Goal: Task Accomplishment & Management: Manage account settings

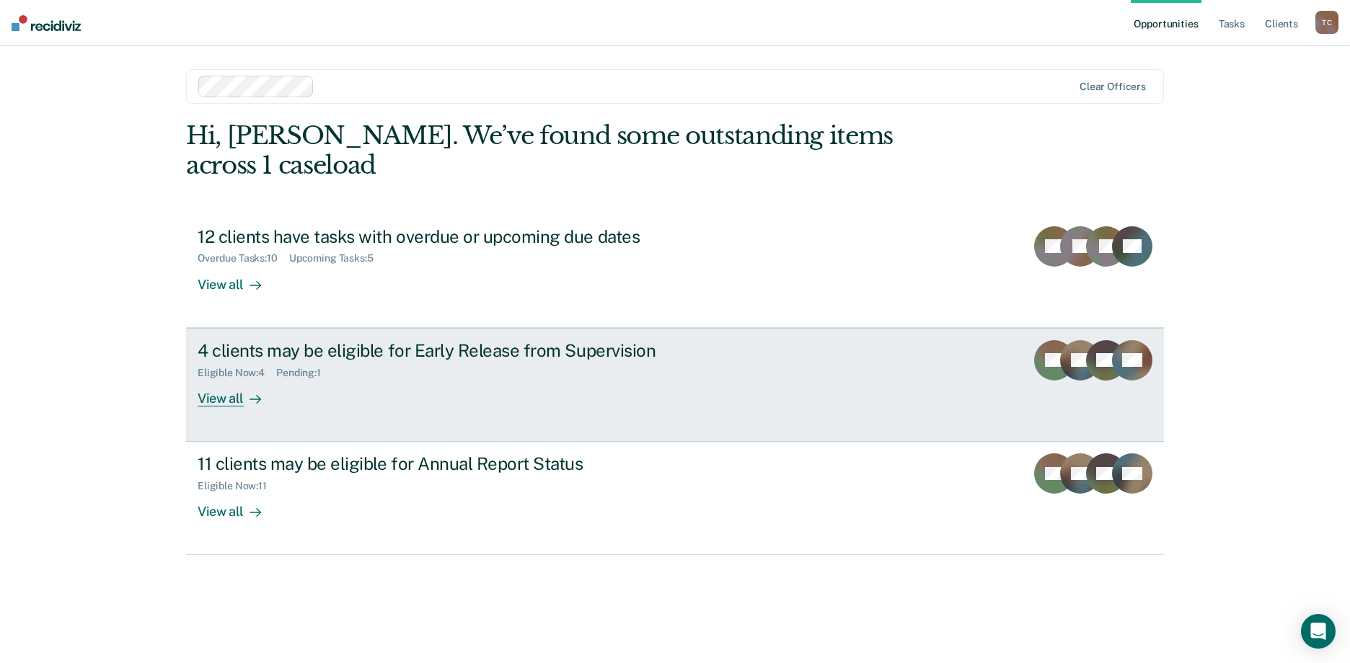
click at [225, 378] on div "View all" at bounding box center [238, 392] width 81 height 28
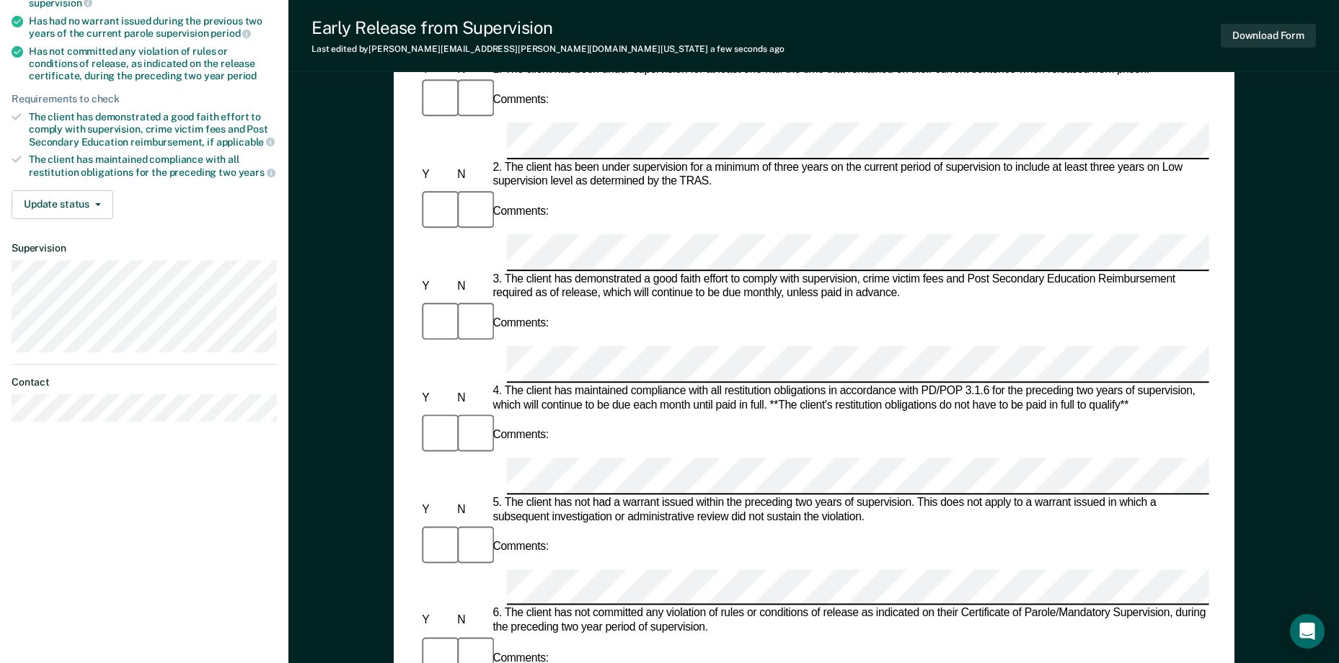
scroll to position [288, 0]
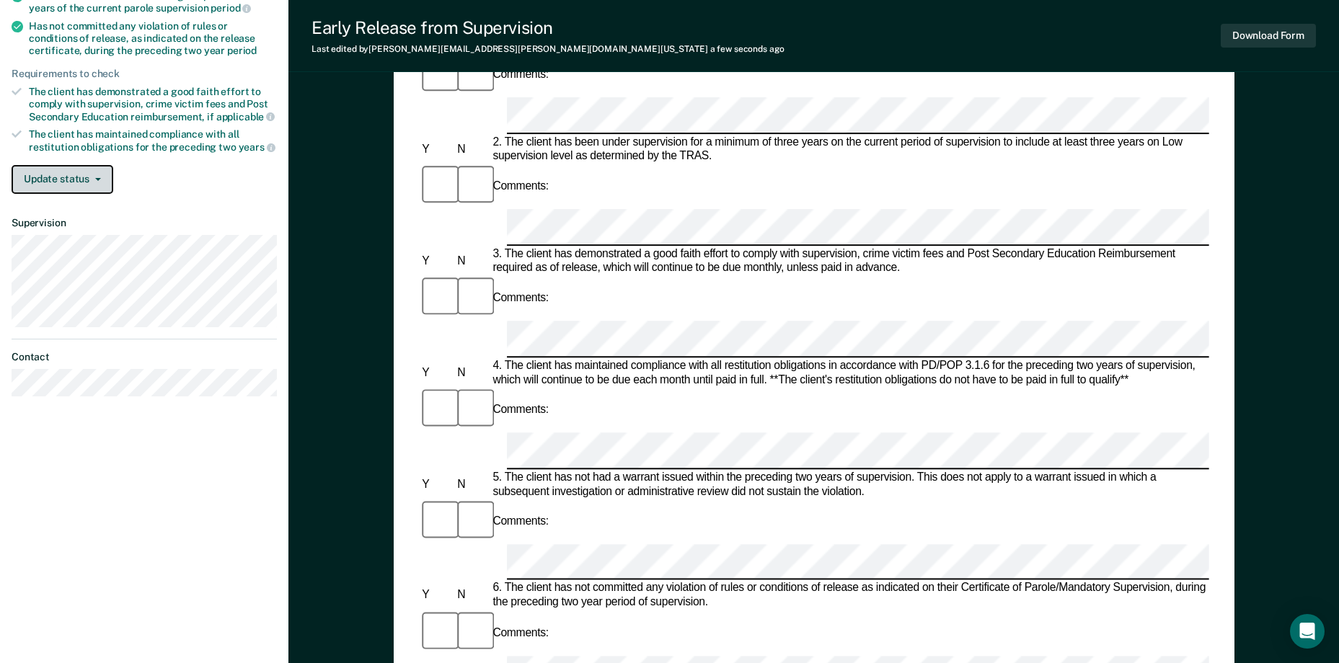
click at [91, 172] on button "Update status" at bounding box center [63, 179] width 102 height 29
click at [156, 186] on div "Update status [PERSON_NAME] Mark Ineligible" at bounding box center [144, 179] width 265 height 29
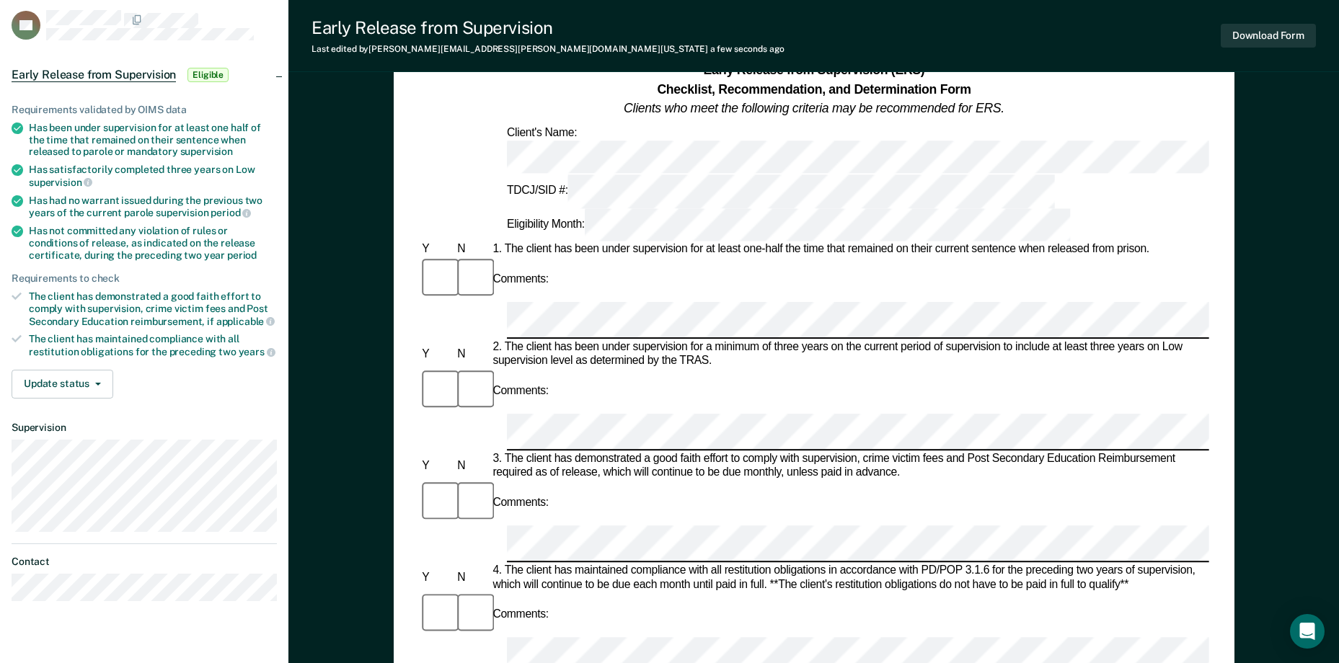
scroll to position [0, 0]
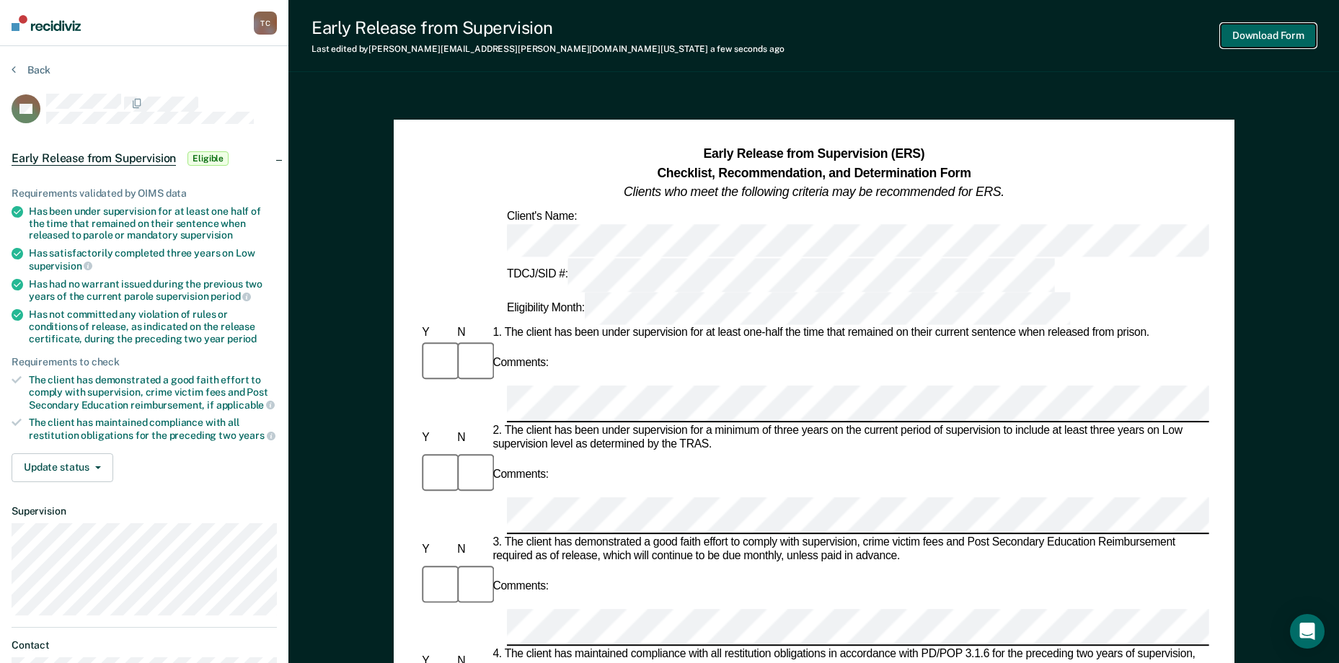
click at [1275, 37] on button "Download Form" at bounding box center [1268, 36] width 95 height 24
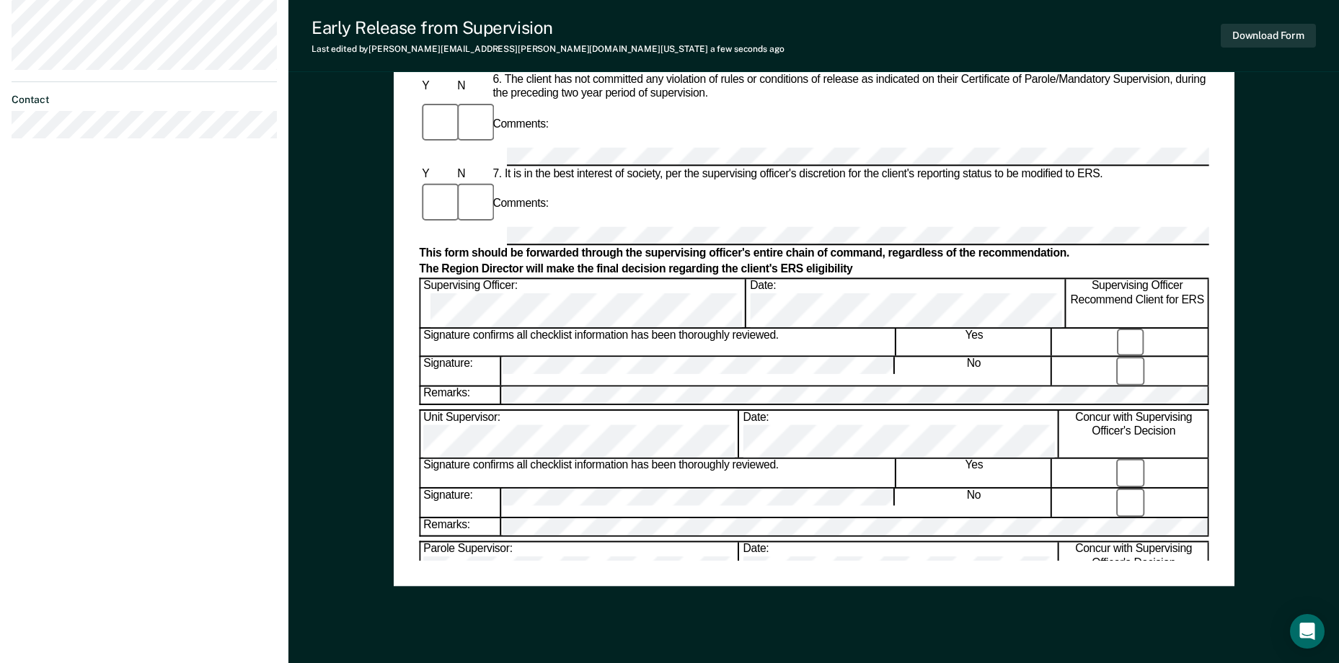
scroll to position [521, 0]
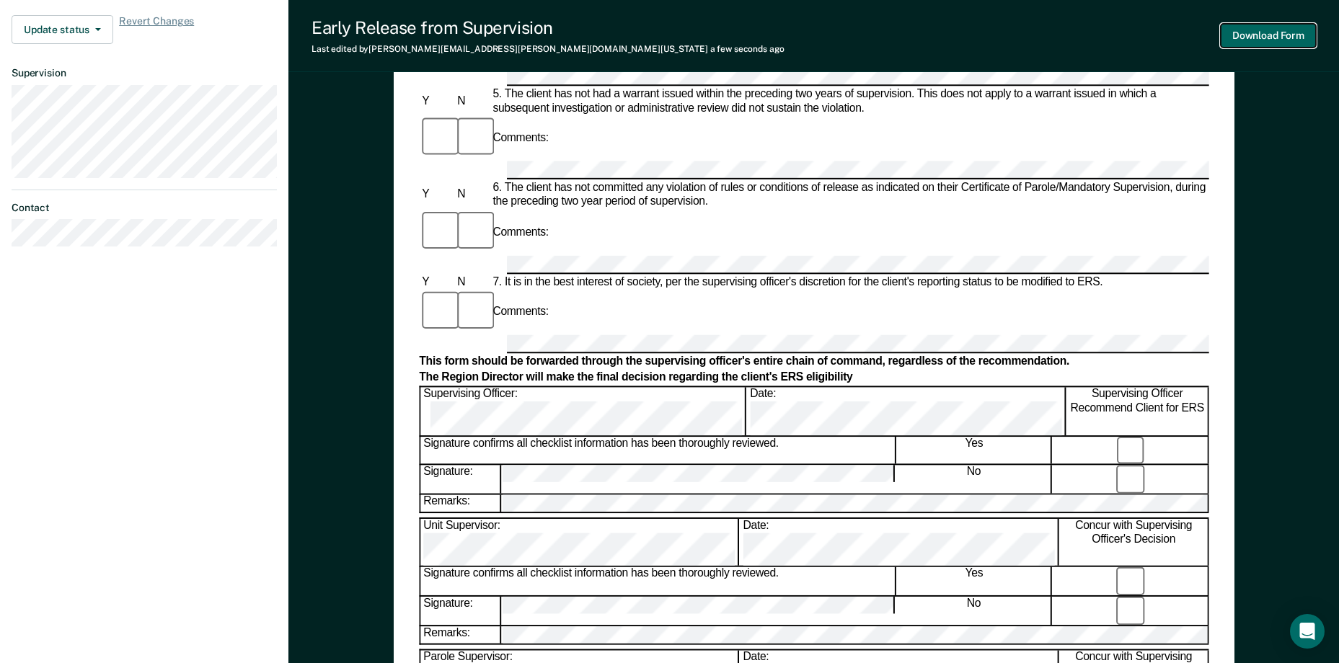
click at [1256, 33] on button "Download Form" at bounding box center [1268, 36] width 95 height 24
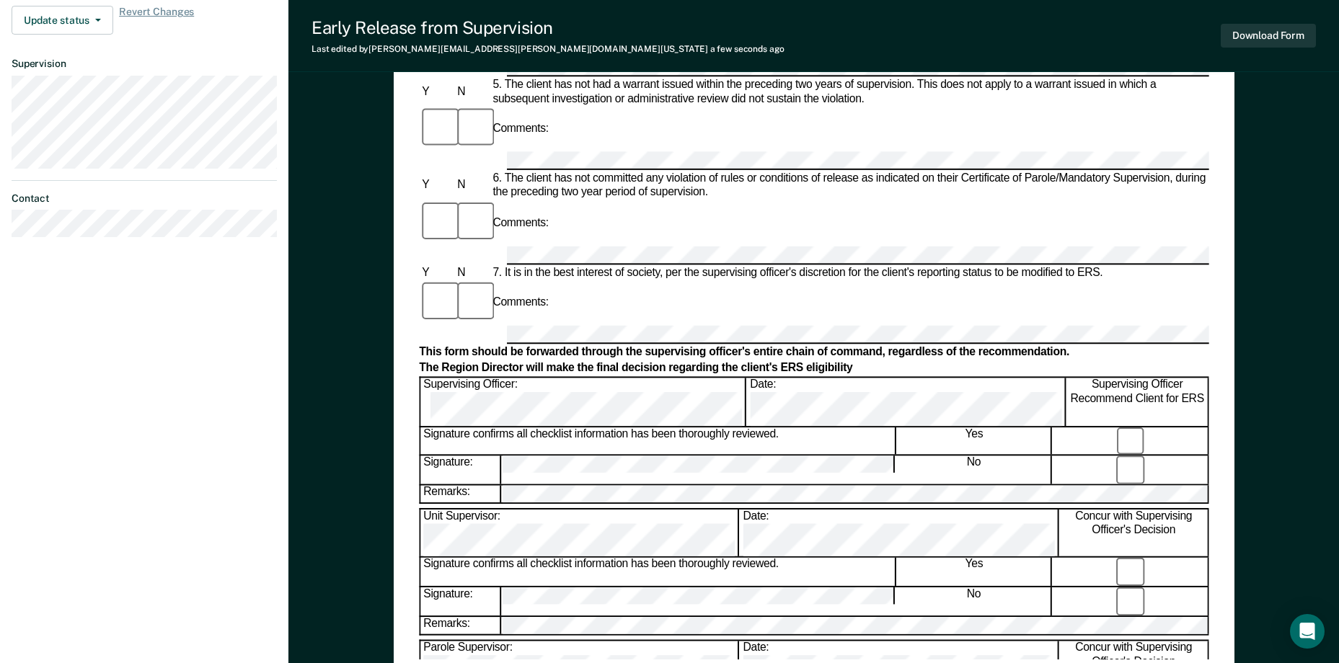
scroll to position [665, 0]
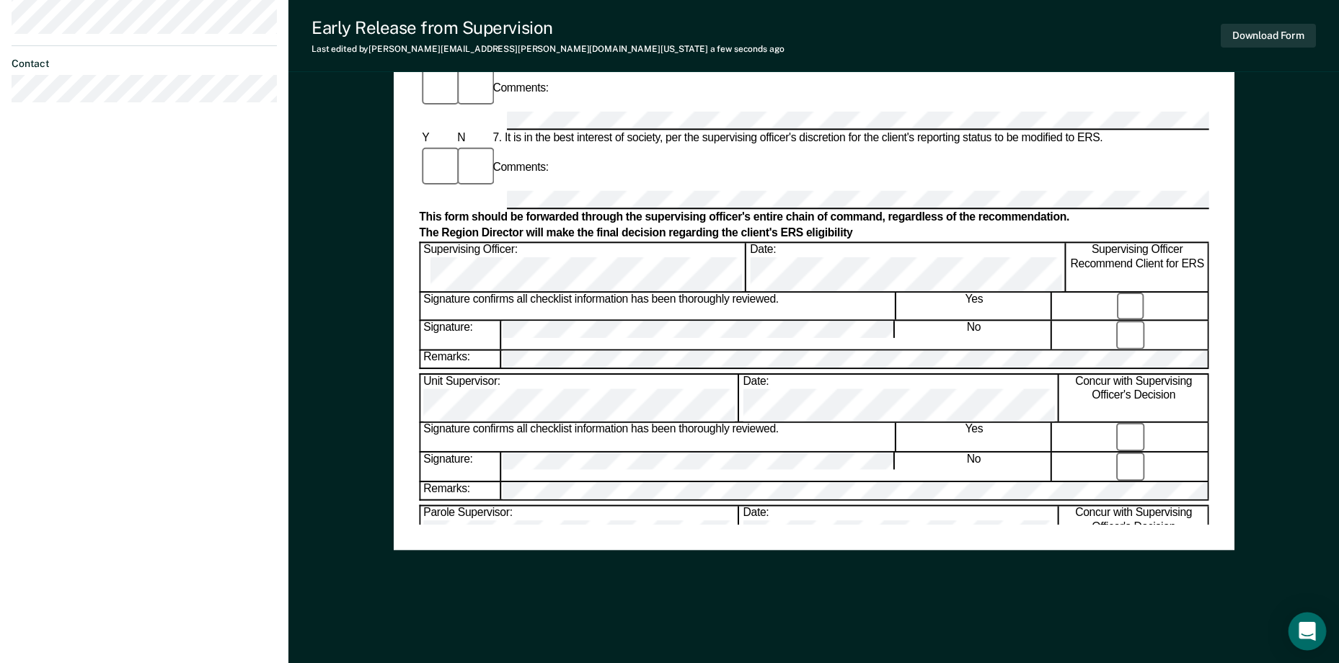
click at [1312, 634] on icon "Open Intercom Messenger" at bounding box center [1307, 631] width 19 height 19
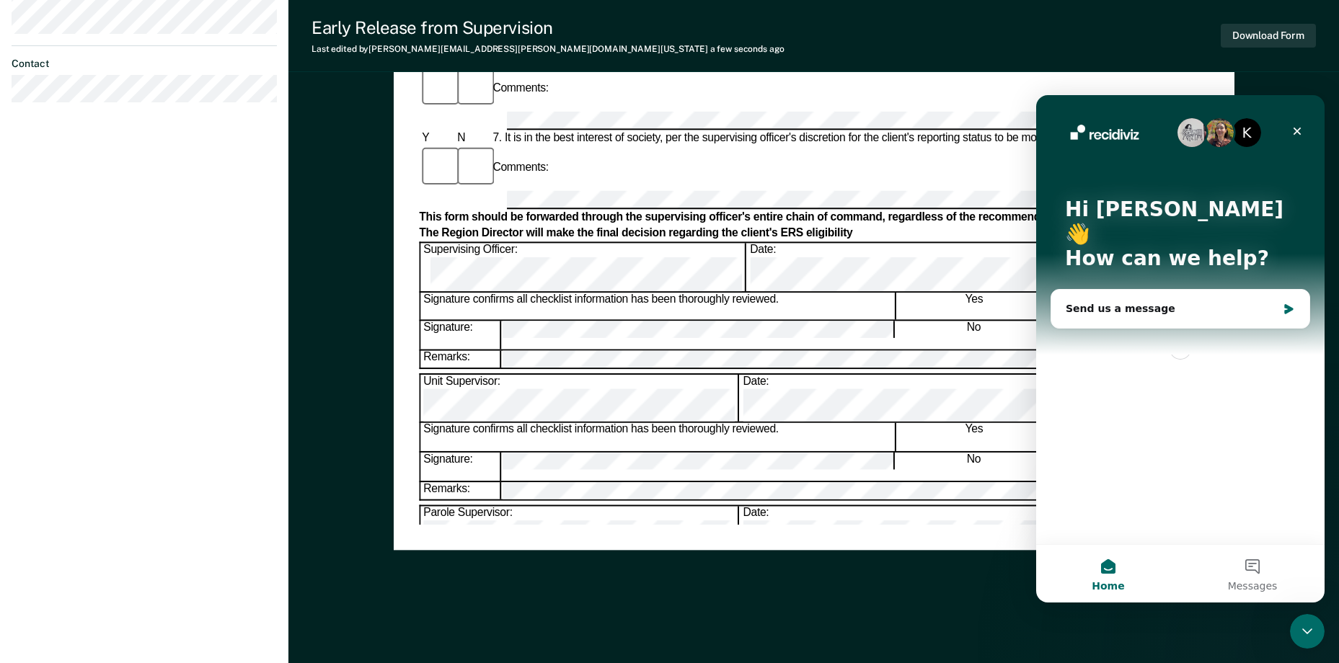
scroll to position [0, 0]
click at [1300, 127] on icon "Close" at bounding box center [1297, 131] width 12 height 12
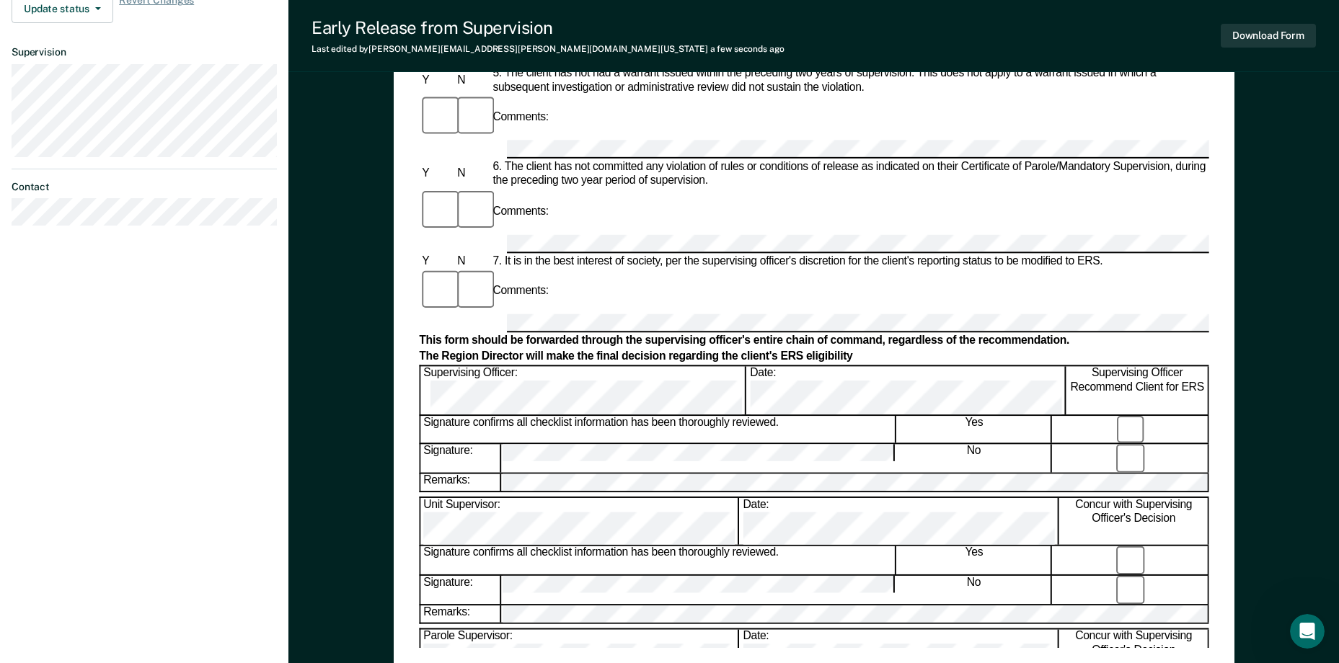
scroll to position [521, 0]
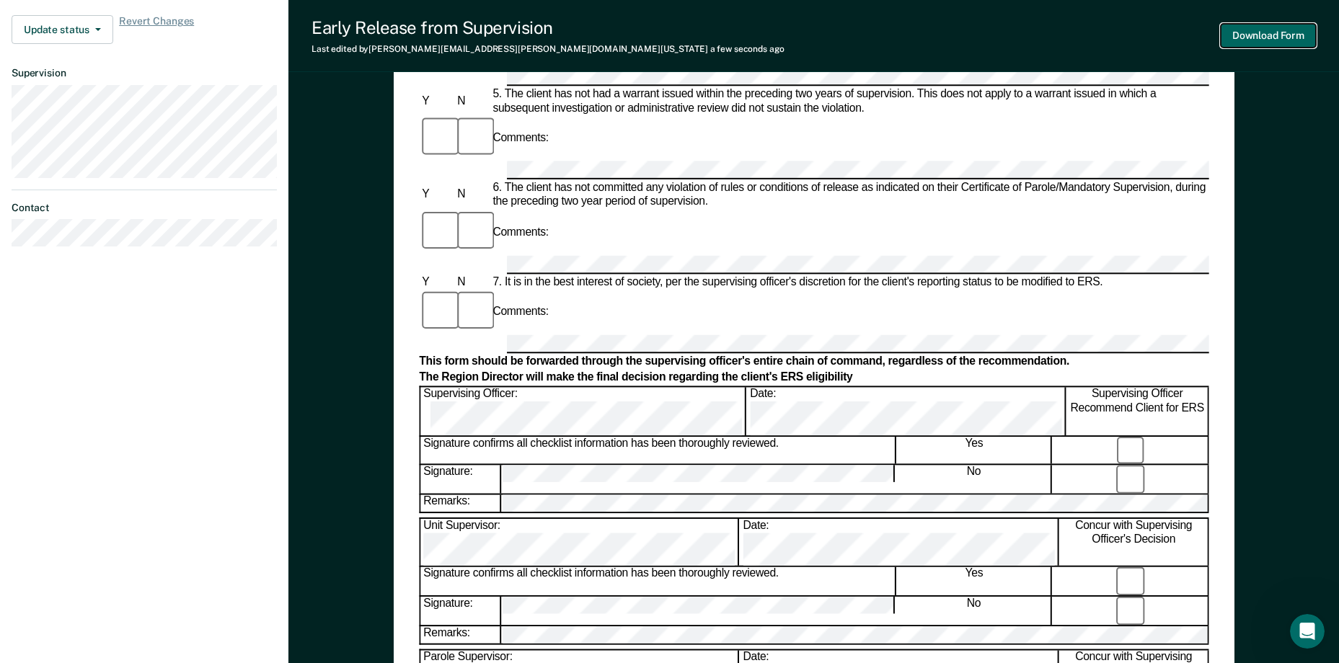
click at [1232, 38] on button "Download Form" at bounding box center [1268, 36] width 95 height 24
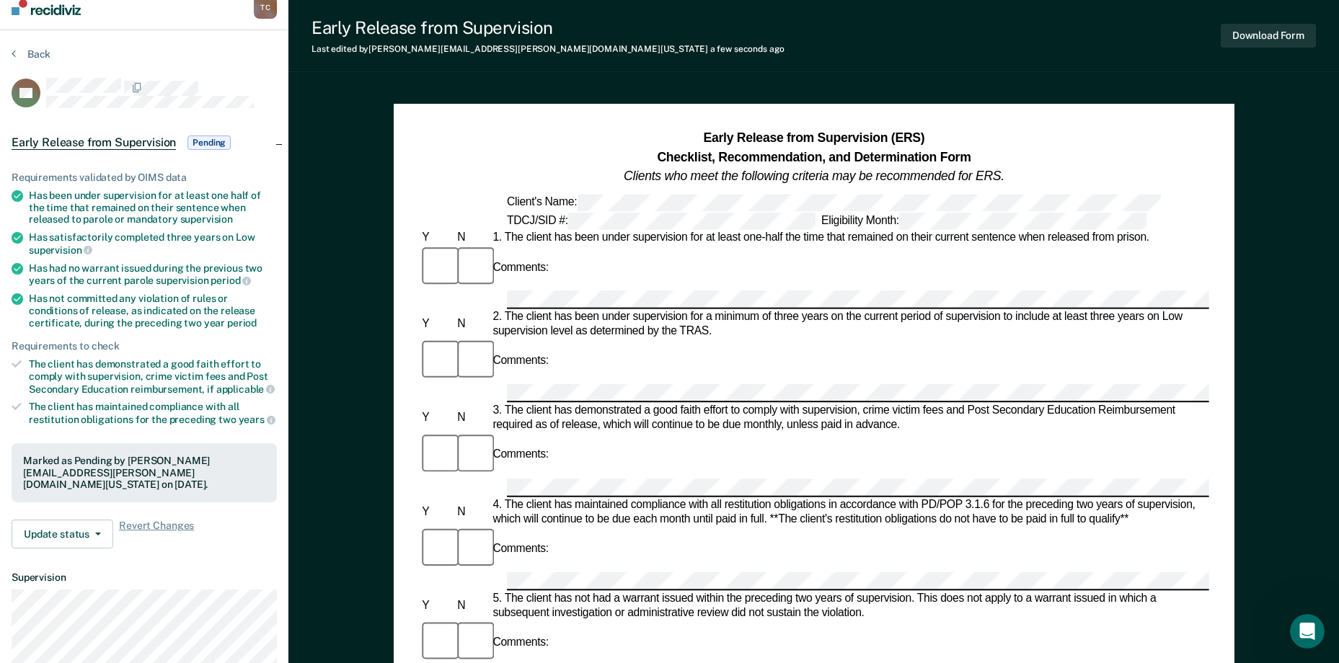
scroll to position [0, 0]
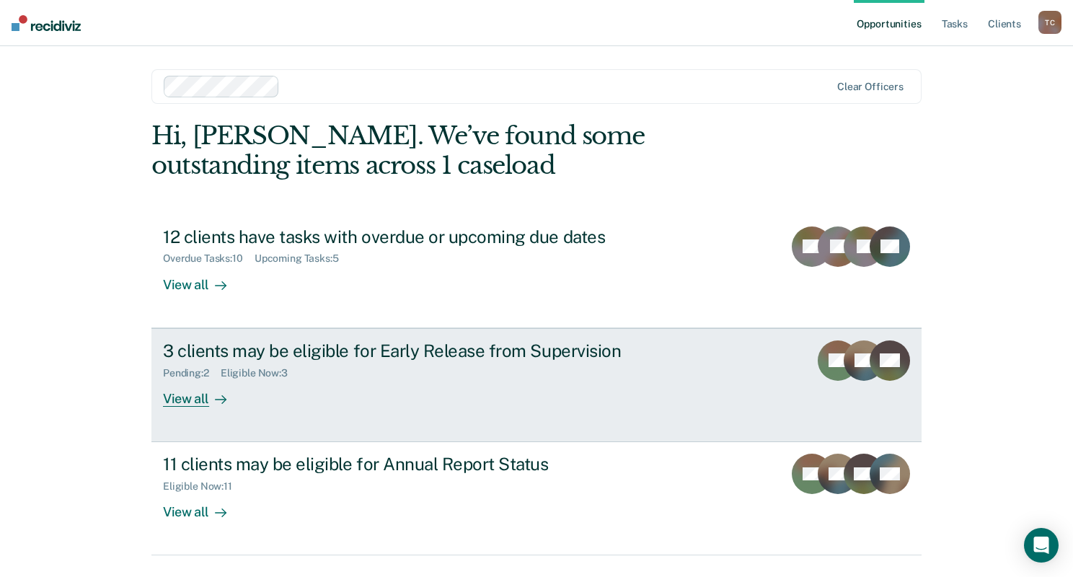
click at [187, 400] on div "View all" at bounding box center [203, 392] width 81 height 28
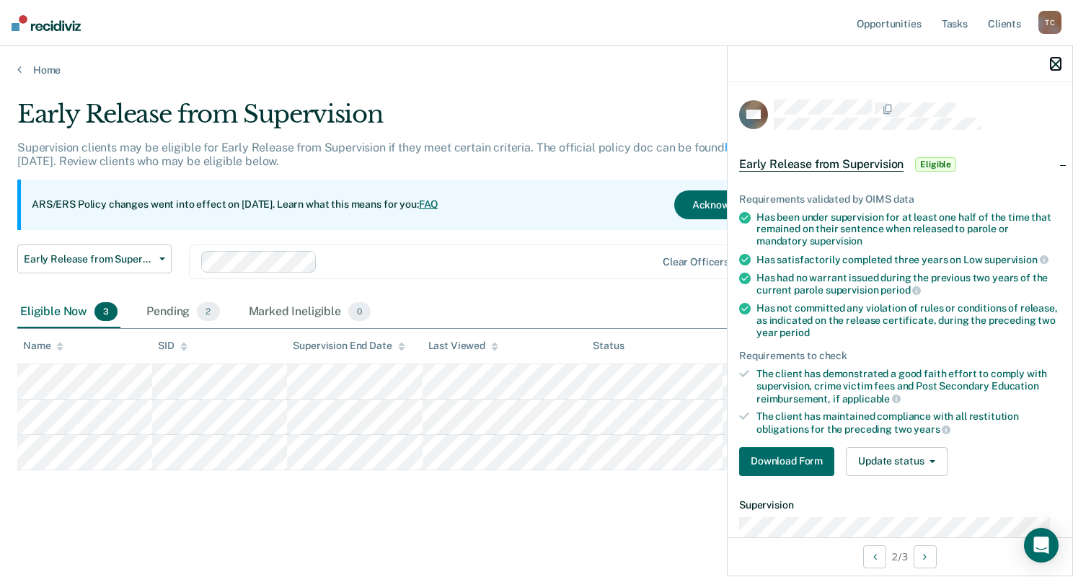
click at [1052, 63] on icon "button" at bounding box center [1055, 64] width 10 height 10
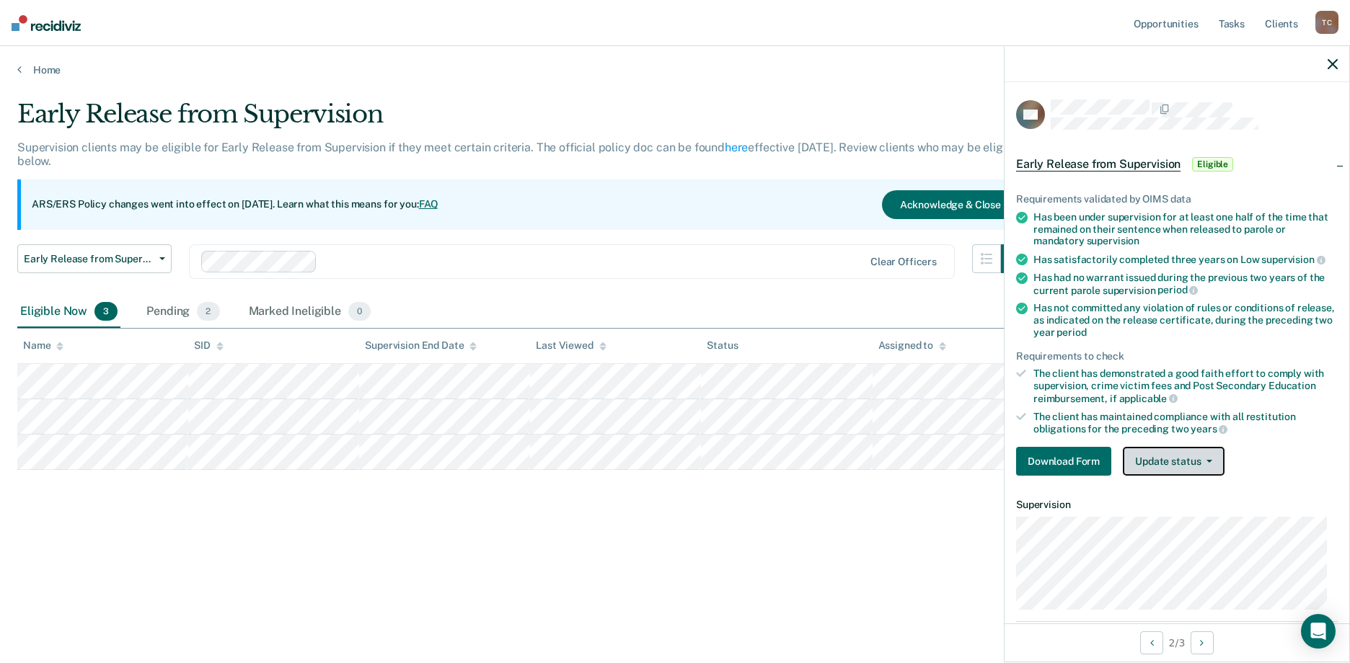
click at [1072, 457] on button "Update status" at bounding box center [1173, 461] width 102 height 29
click at [1072, 464] on button "Download Form" at bounding box center [1063, 461] width 95 height 29
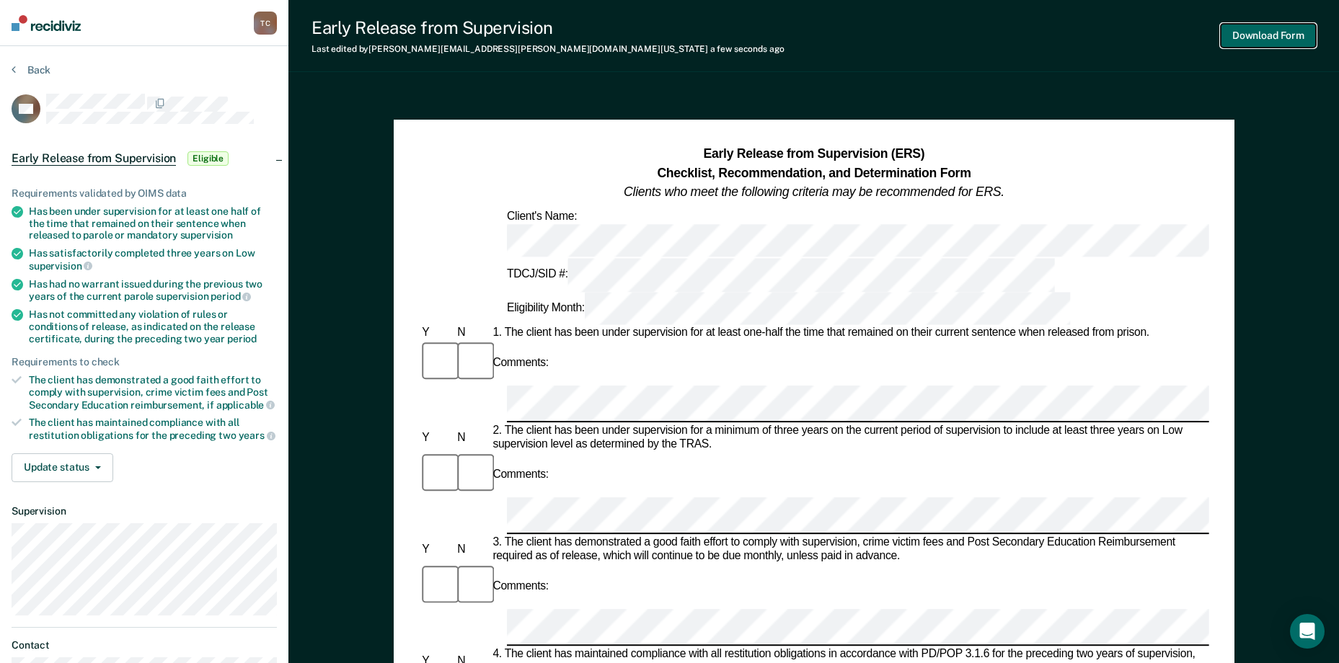
click at [1072, 37] on button "Download Form" at bounding box center [1268, 36] width 95 height 24
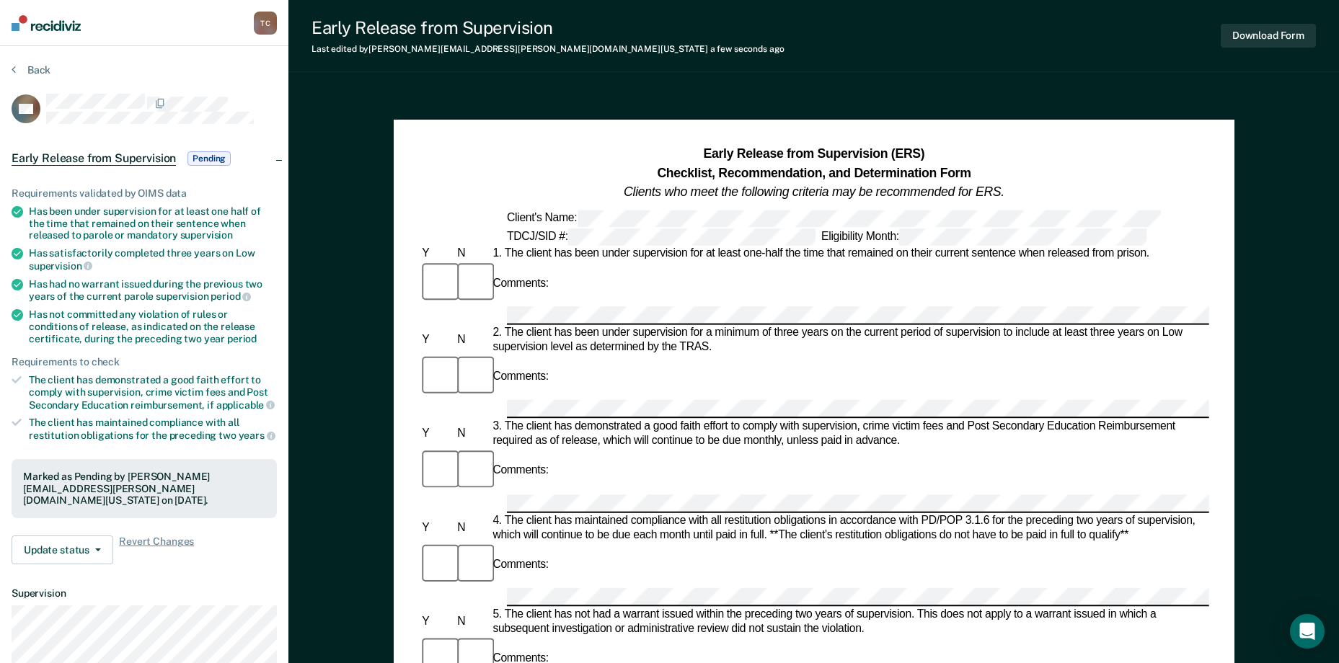
click at [76, 156] on span "Early Release from Supervision" at bounding box center [94, 158] width 164 height 14
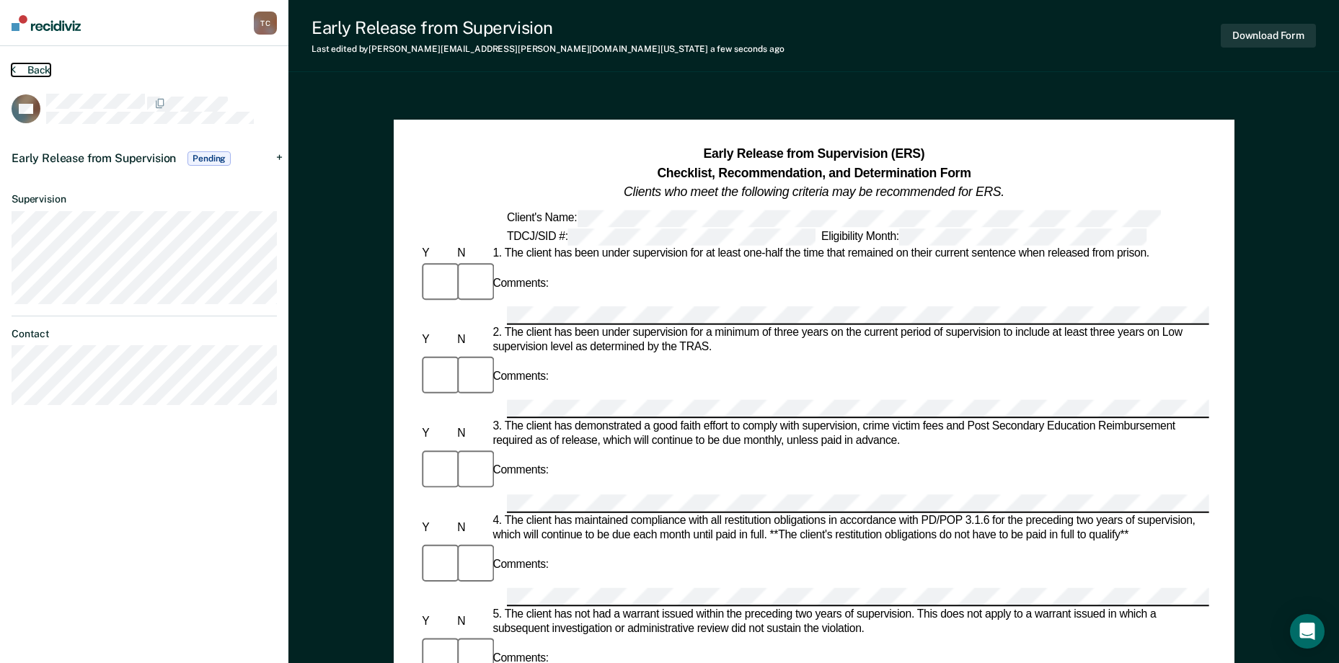
click at [37, 68] on button "Back" at bounding box center [31, 69] width 39 height 13
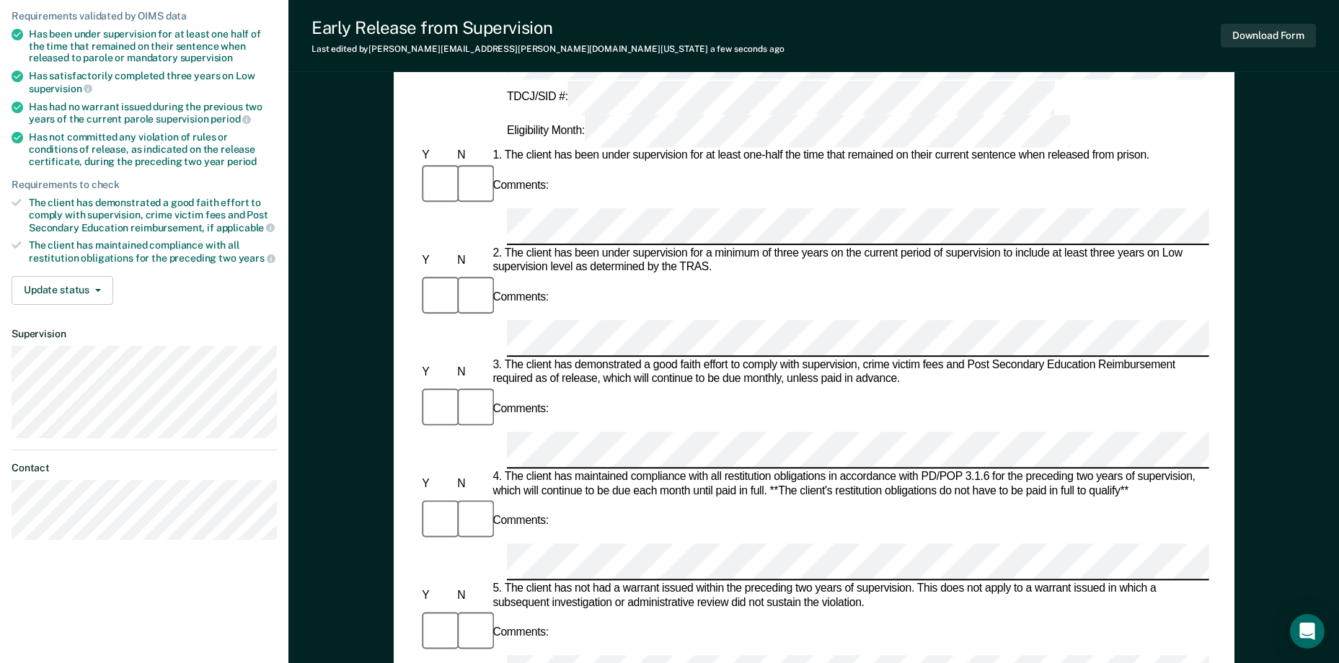
scroll to position [577, 0]
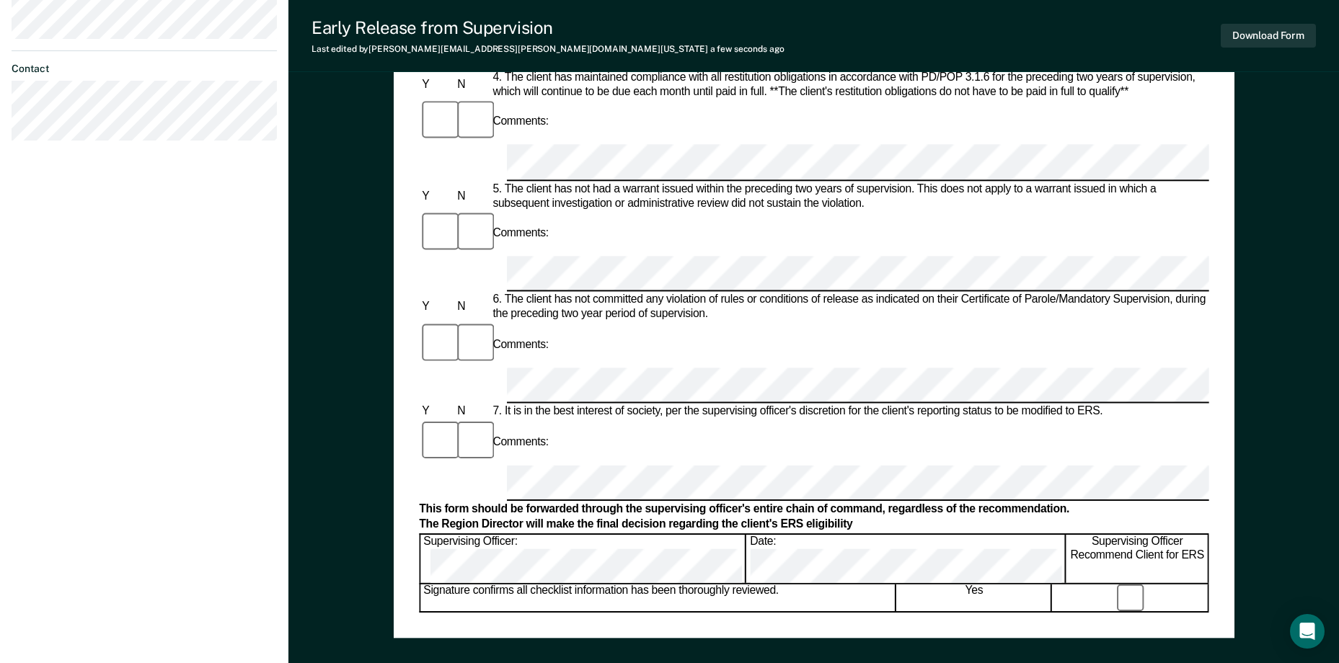
click at [756, 518] on div "The Region Director will make the final decision regarding the client's ERS eli…" at bounding box center [813, 525] width 789 height 14
click at [757, 518] on div "The Region Director will make the final decision regarding the client's ERS eli…" at bounding box center [813, 525] width 789 height 14
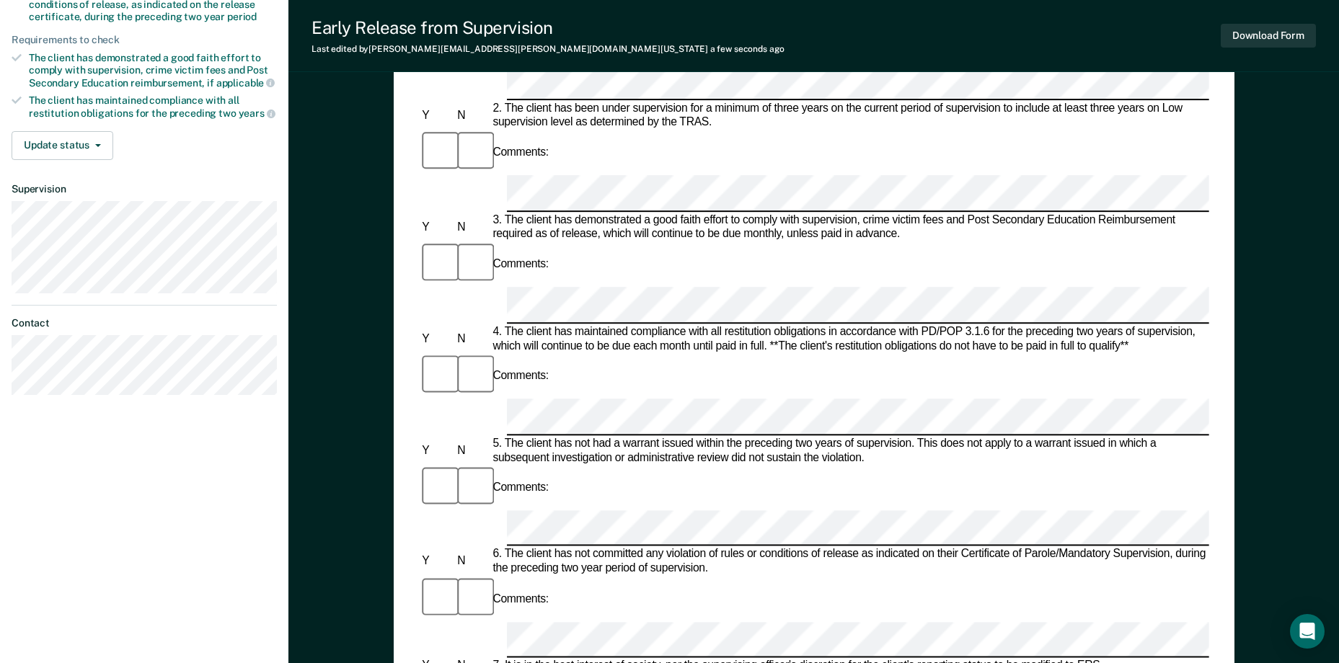
scroll to position [144, 0]
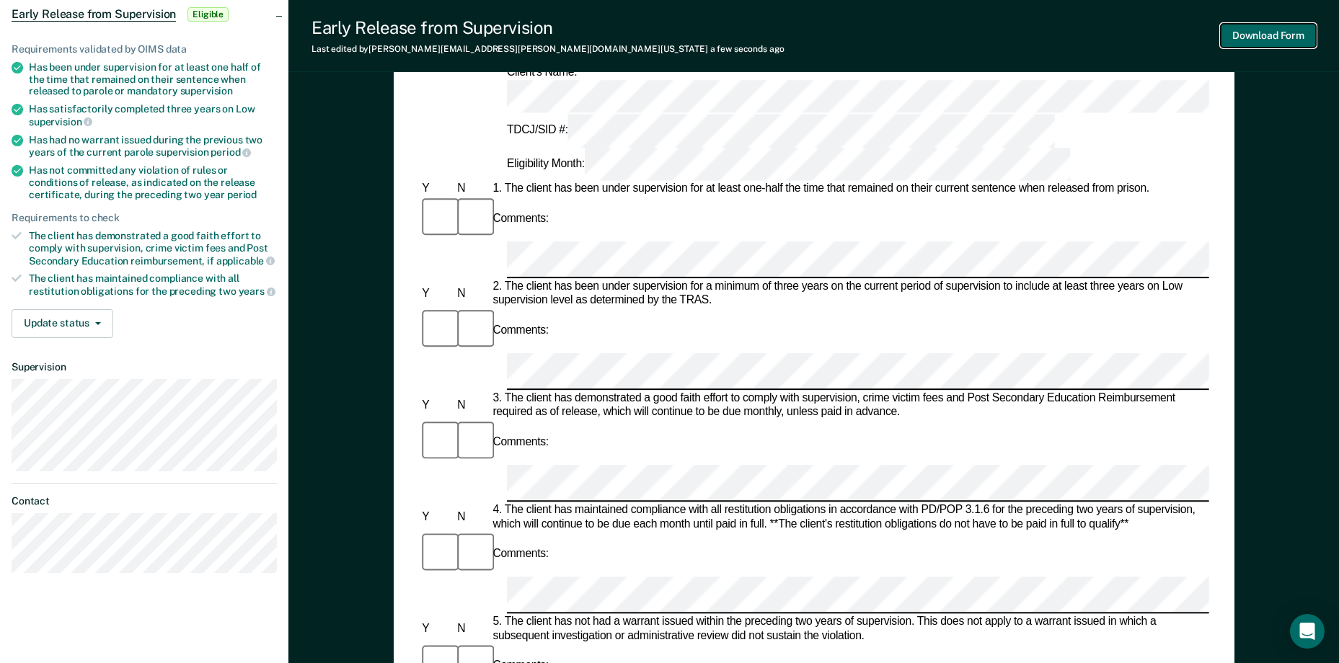
click at [1072, 36] on button "Download Form" at bounding box center [1268, 36] width 95 height 24
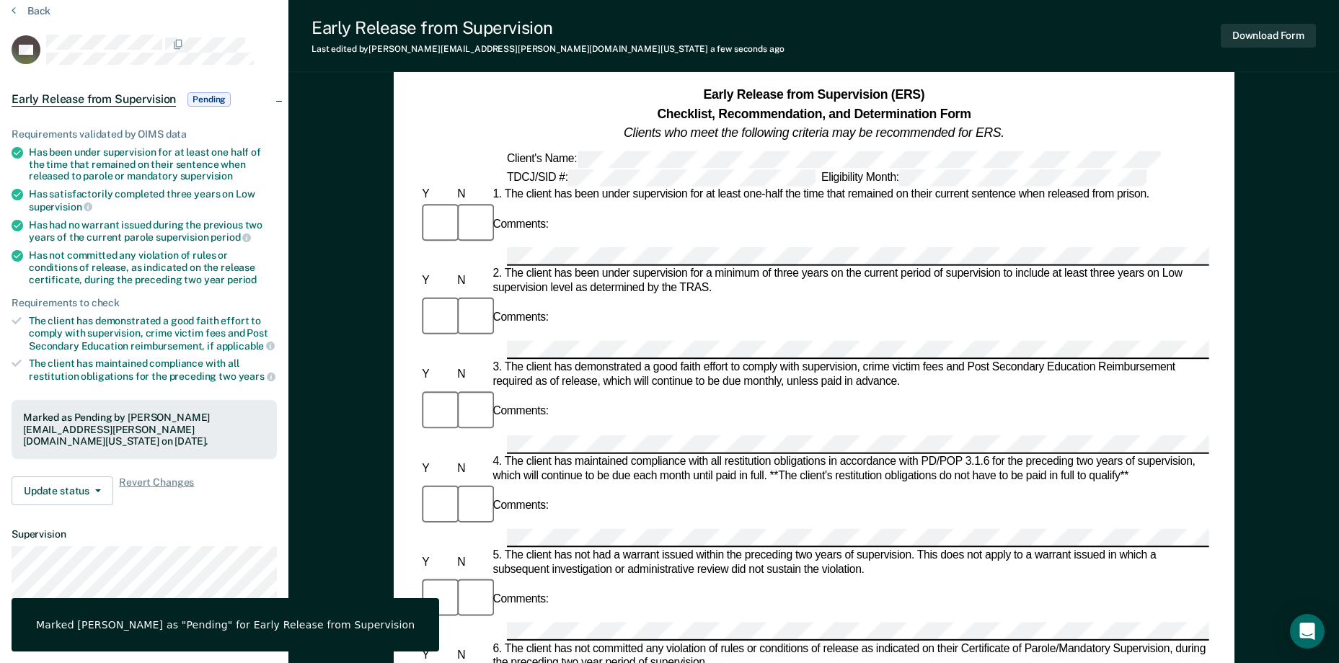
scroll to position [0, 0]
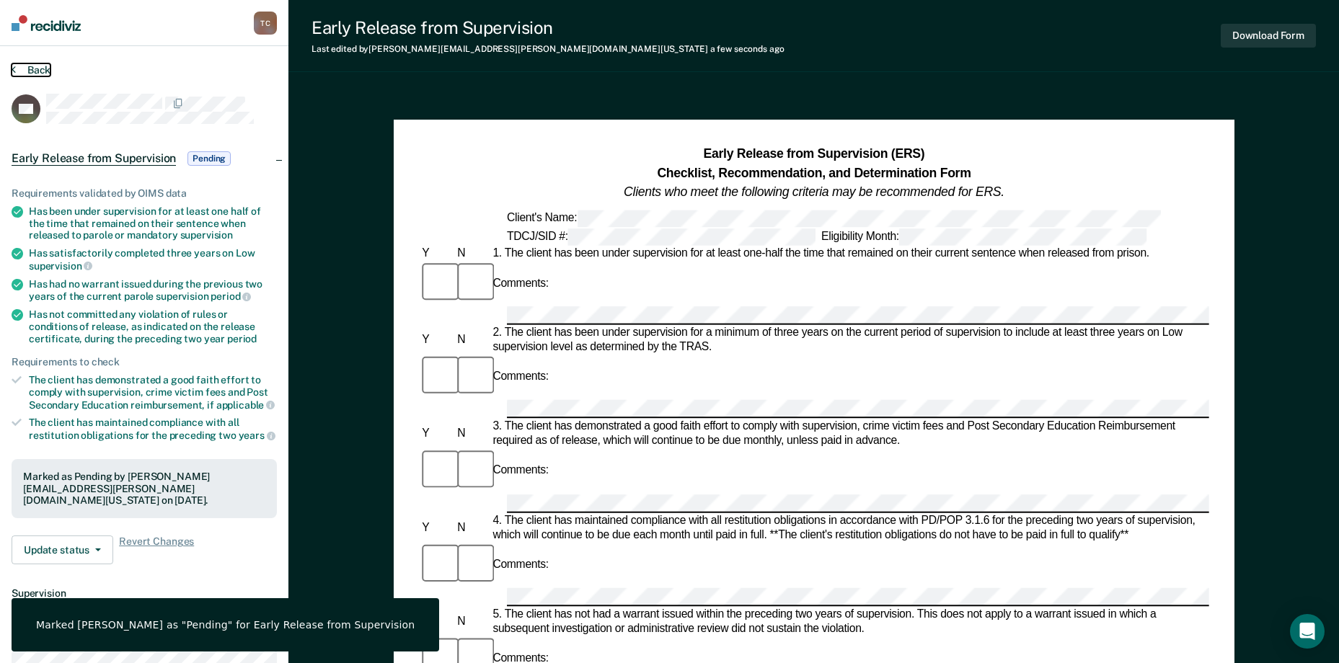
click at [16, 75] on button "Back" at bounding box center [31, 69] width 39 height 13
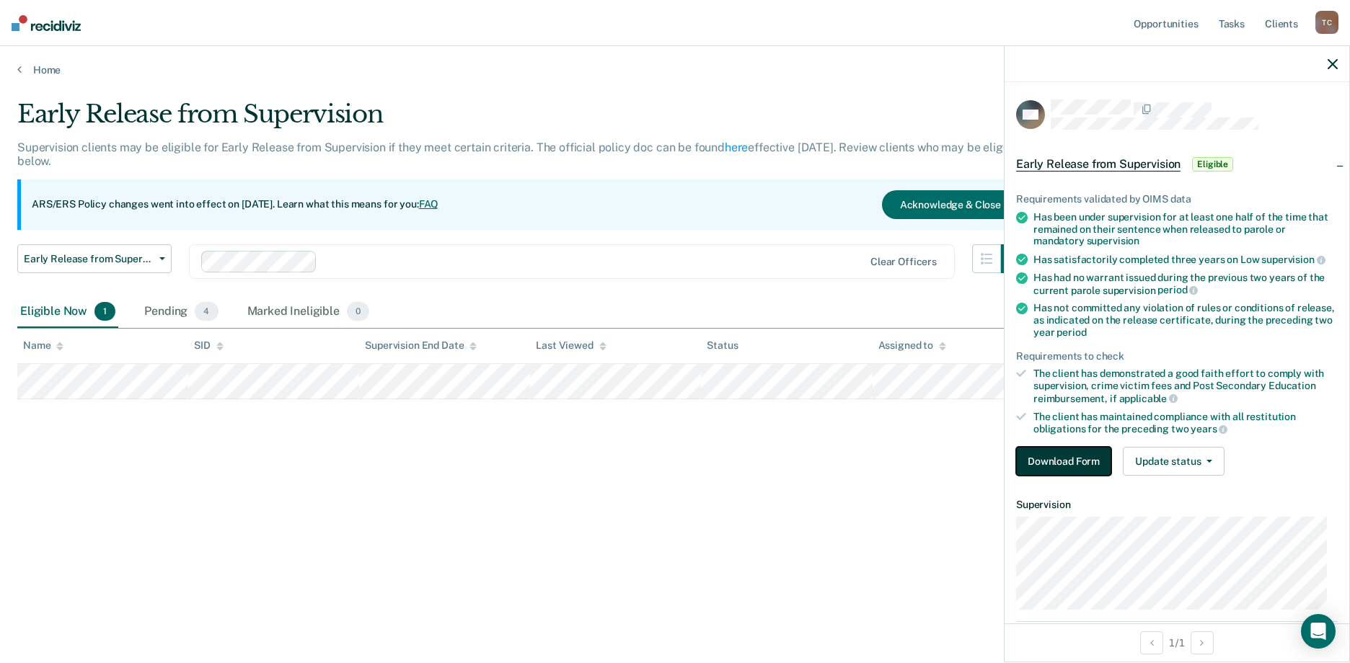
click at [1072, 462] on button "Download Form" at bounding box center [1063, 461] width 95 height 29
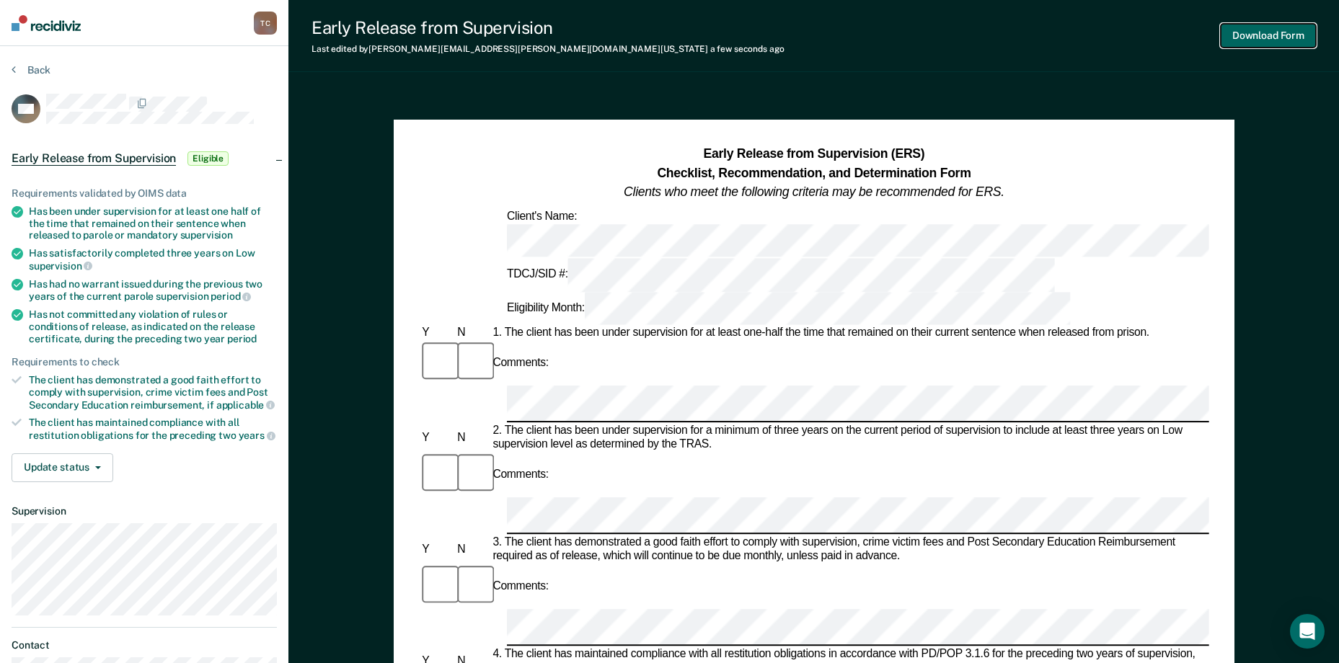
click at [1072, 39] on button "Download Form" at bounding box center [1268, 36] width 95 height 24
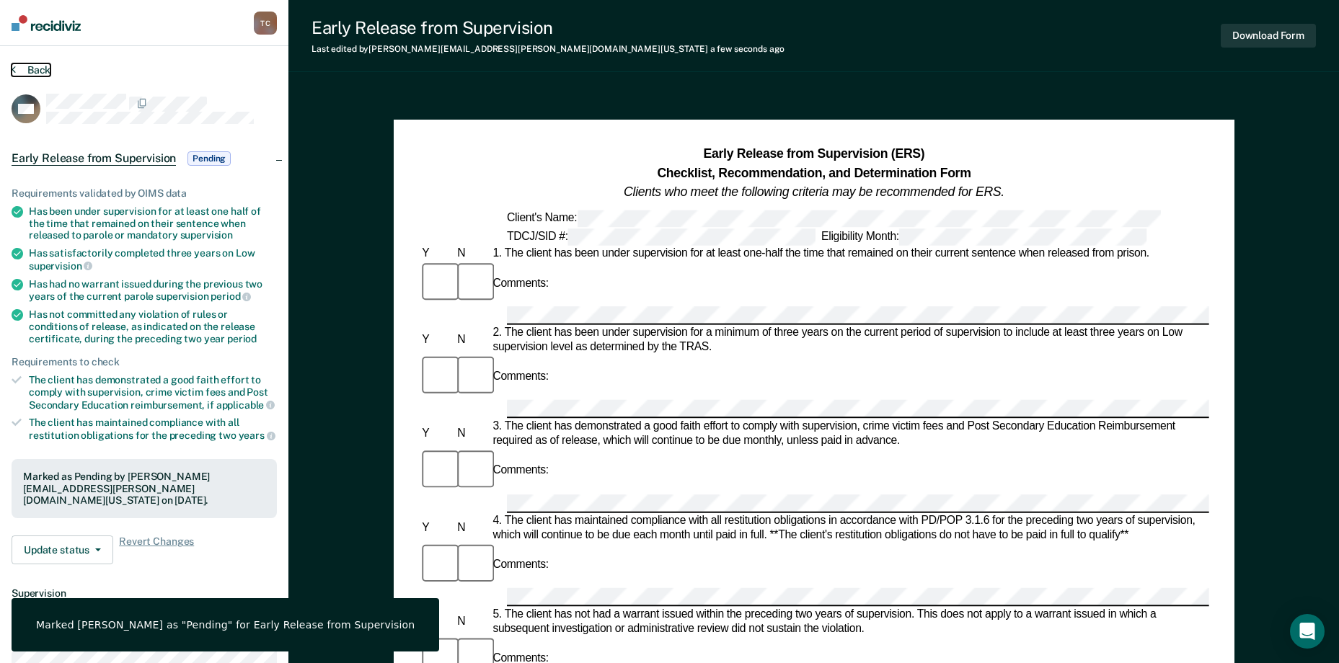
click at [37, 67] on button "Back" at bounding box center [31, 69] width 39 height 13
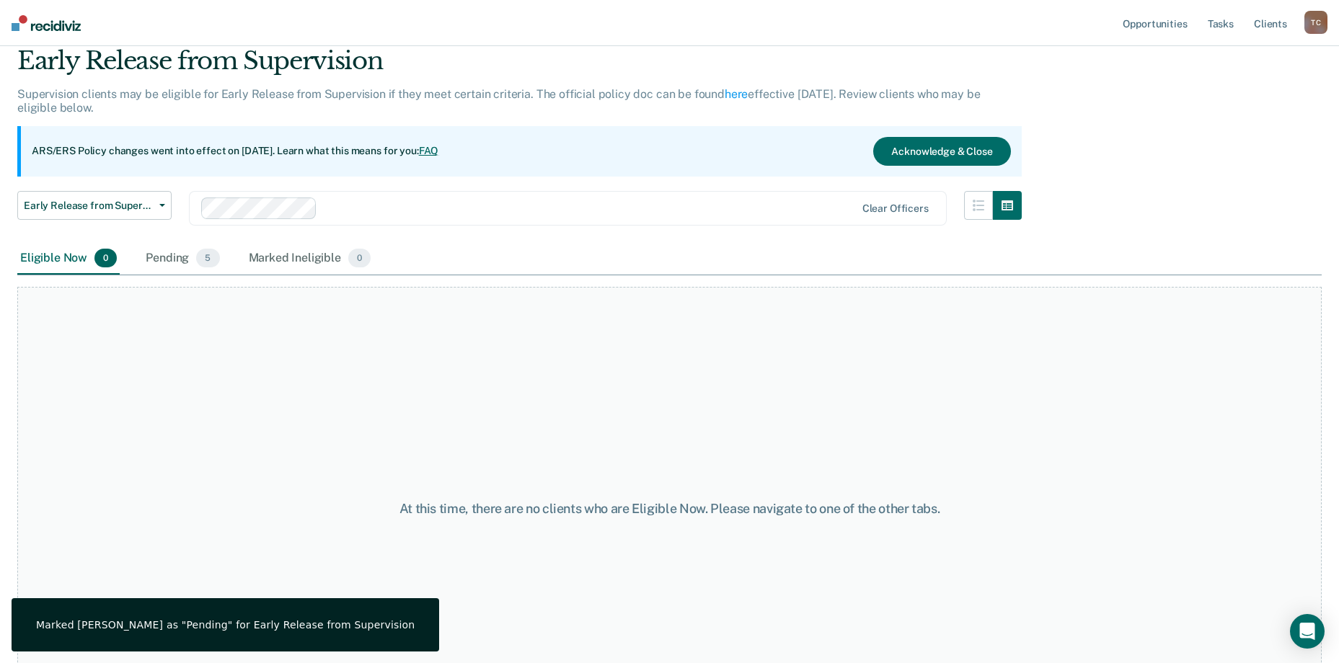
scroll to position [121, 0]
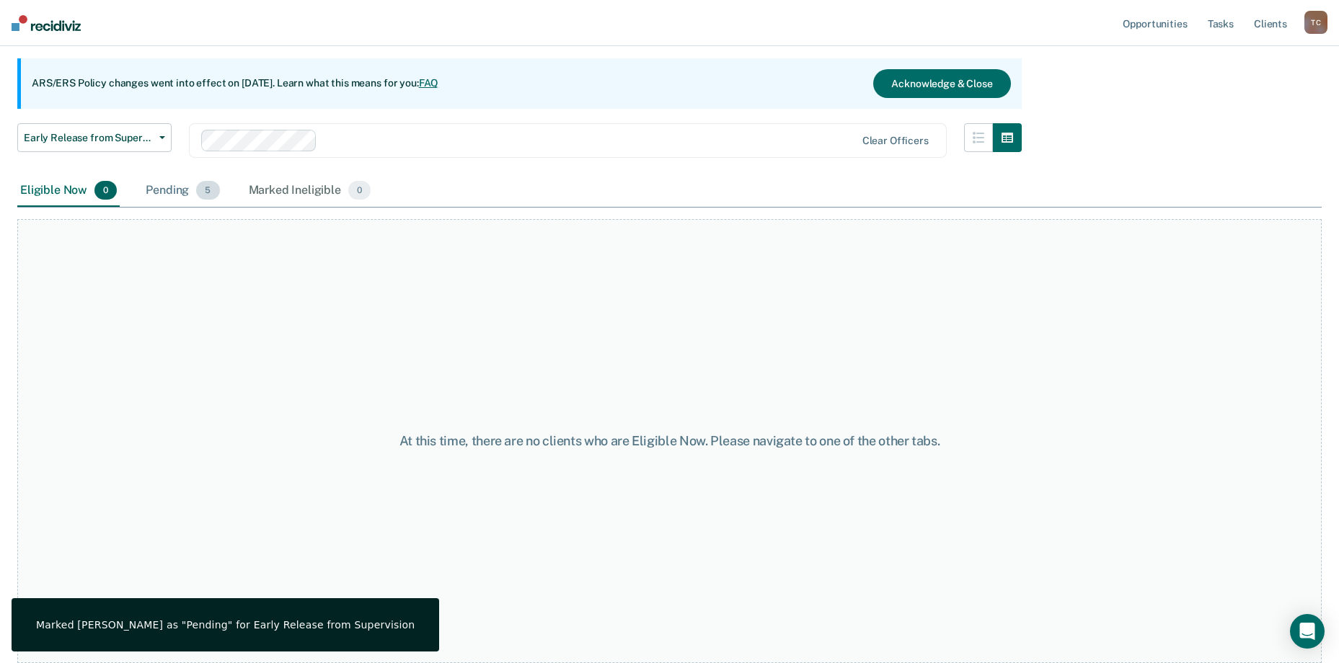
click at [185, 192] on div "Pending 5" at bounding box center [182, 191] width 79 height 32
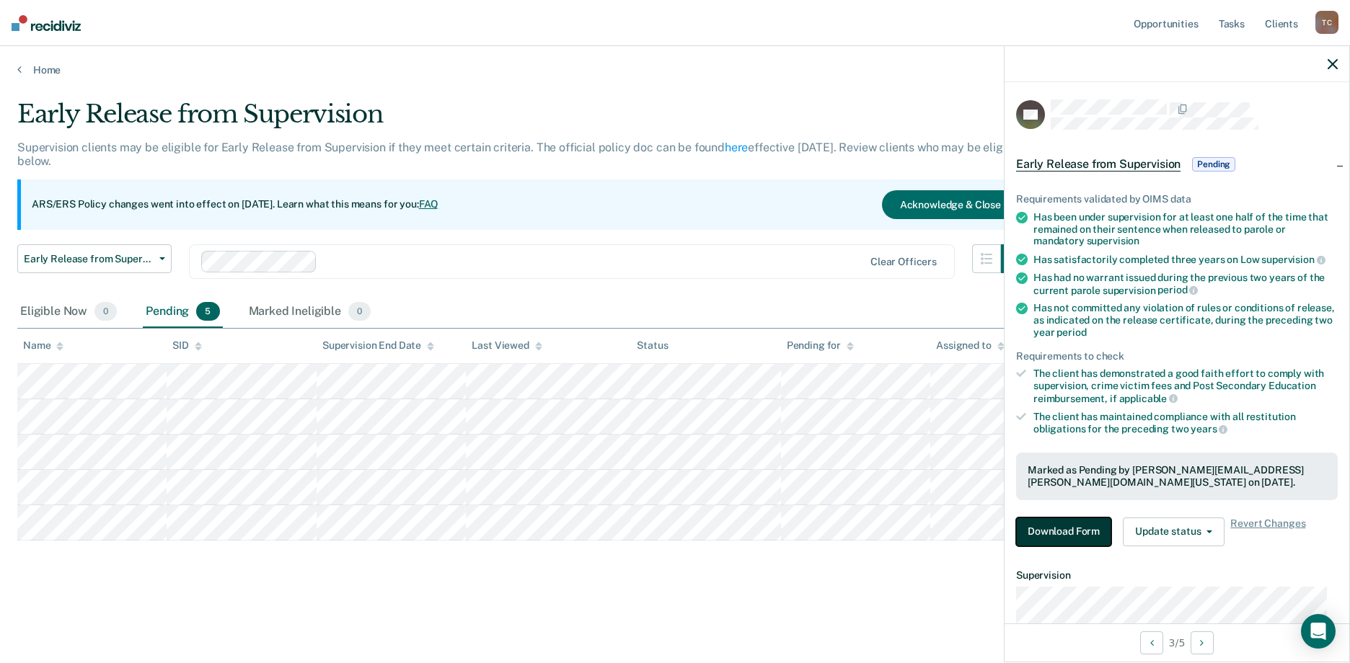
click at [1049, 533] on button "Download Form" at bounding box center [1063, 532] width 95 height 29
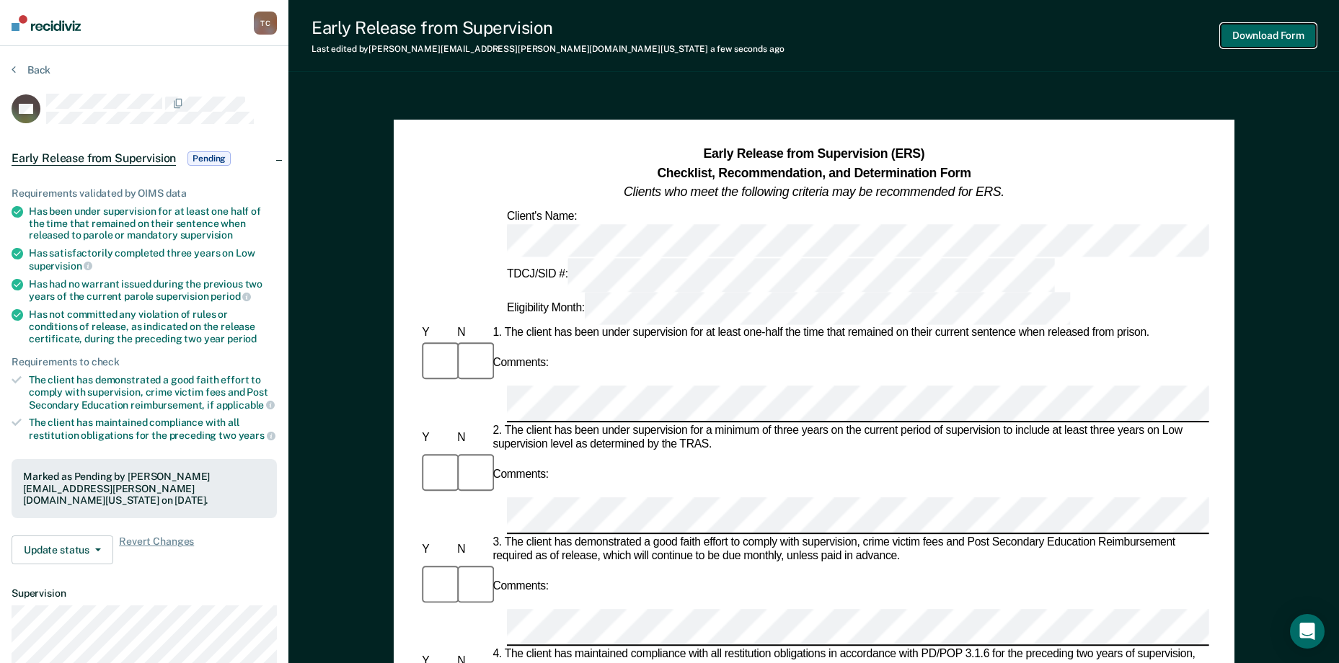
click at [1072, 40] on button "Download Form" at bounding box center [1268, 36] width 95 height 24
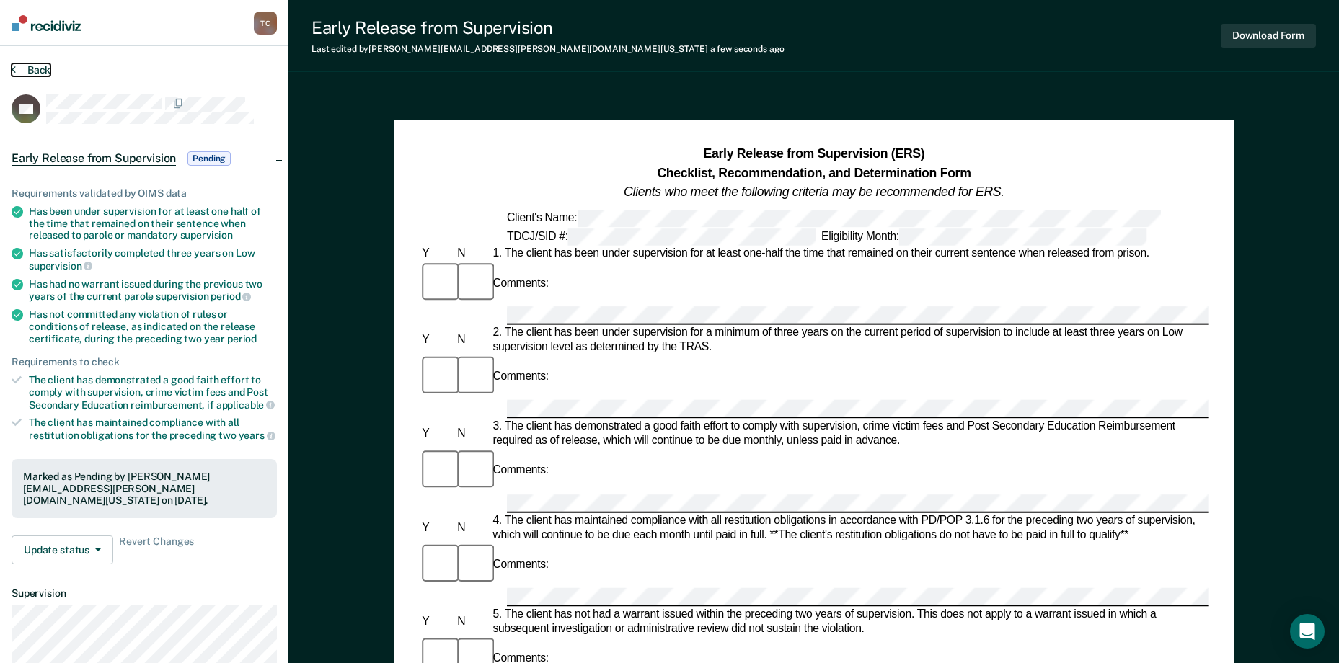
click at [38, 66] on button "Back" at bounding box center [31, 69] width 39 height 13
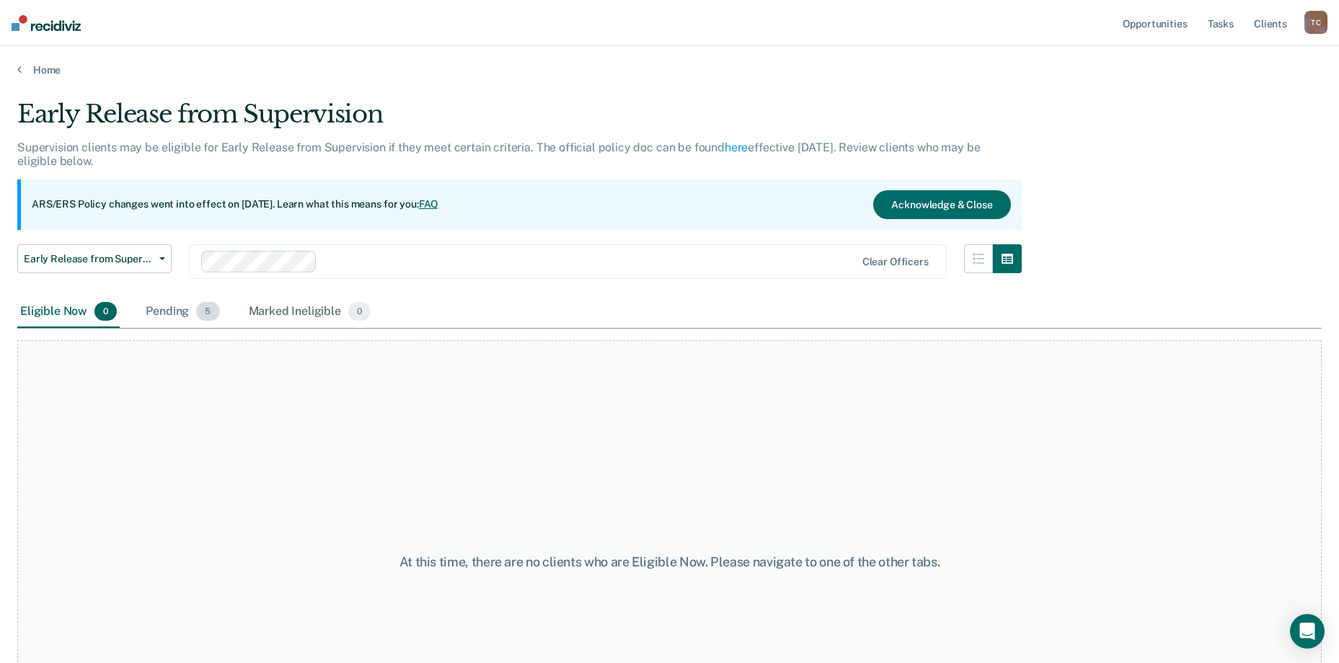
click at [172, 314] on div "Pending 5" at bounding box center [182, 312] width 79 height 32
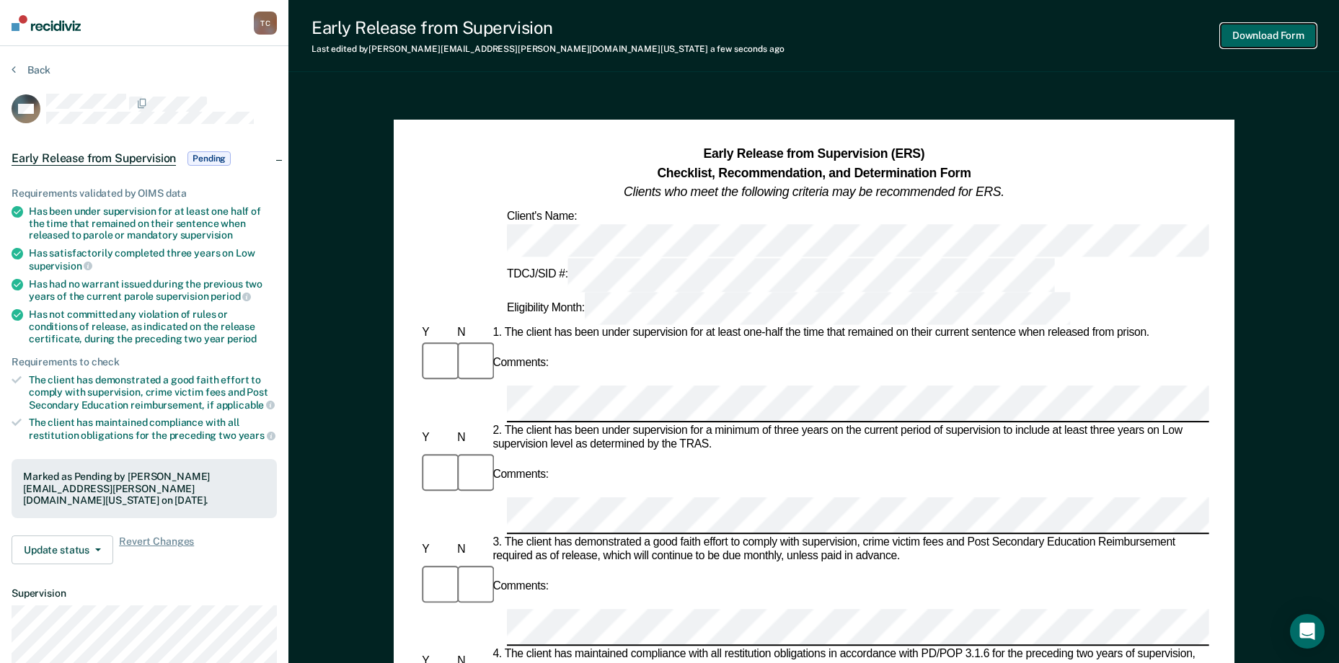
click at [1072, 32] on button "Download Form" at bounding box center [1268, 36] width 95 height 24
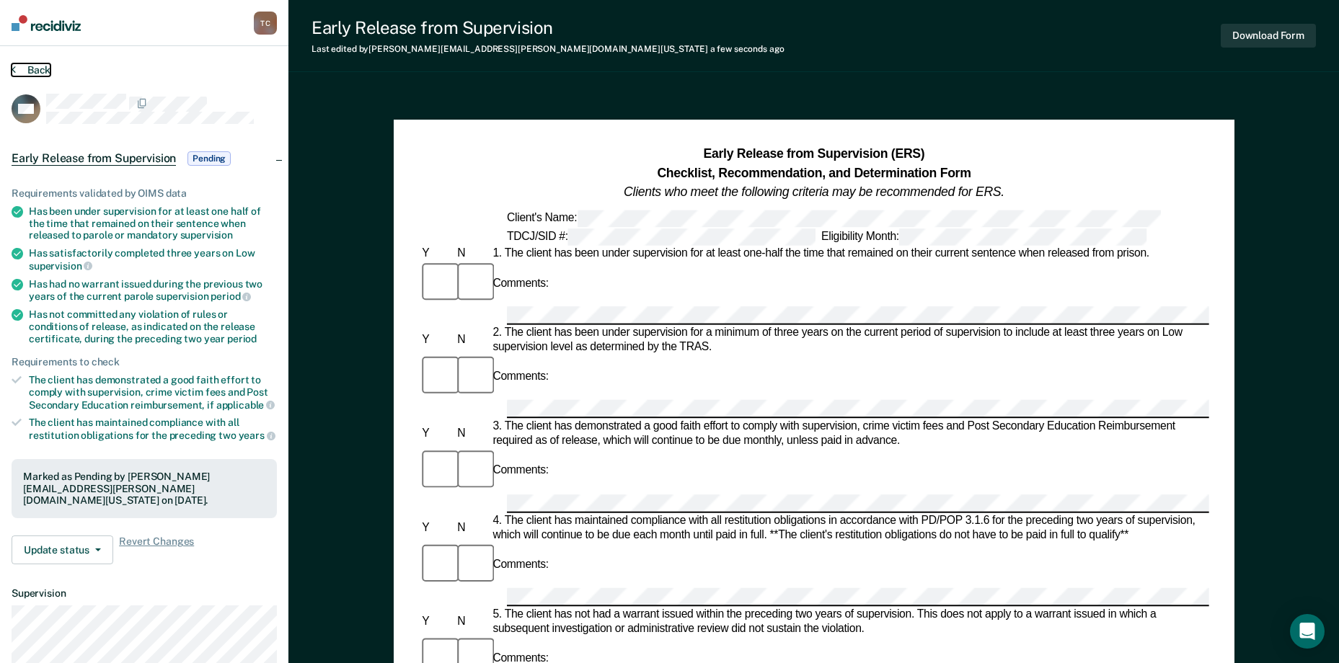
click at [26, 68] on button "Back" at bounding box center [31, 69] width 39 height 13
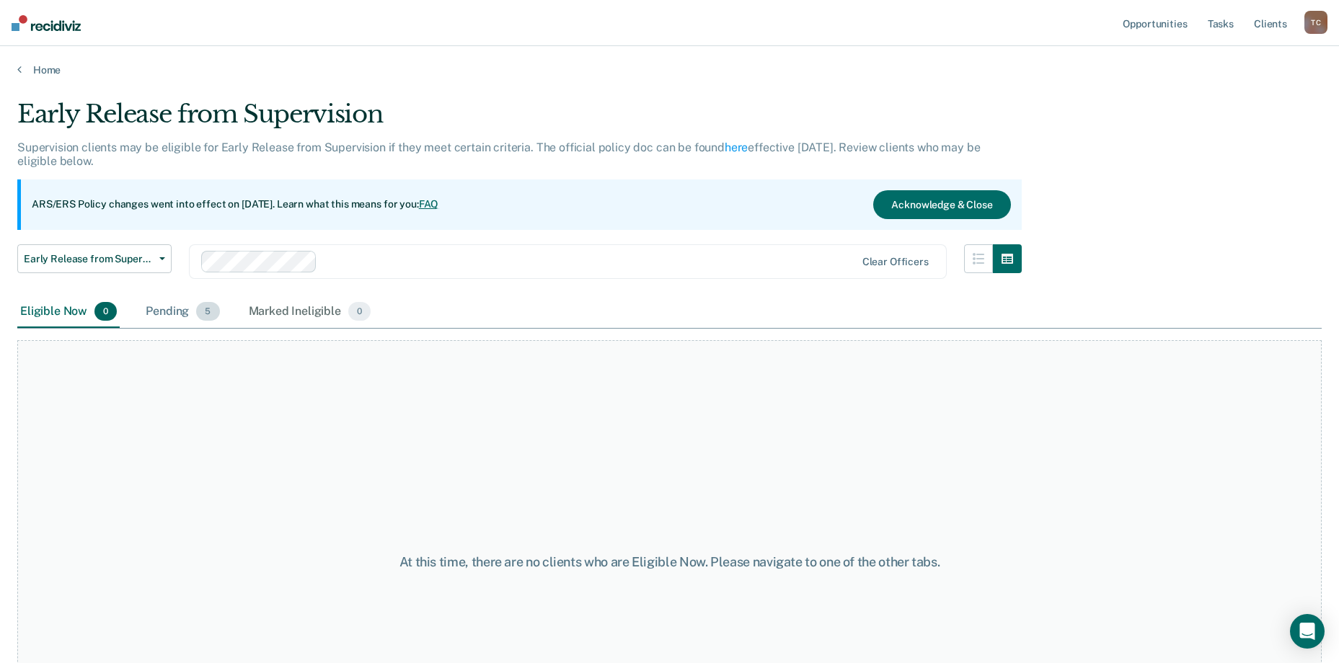
click at [172, 312] on div "Pending 5" at bounding box center [182, 312] width 79 height 32
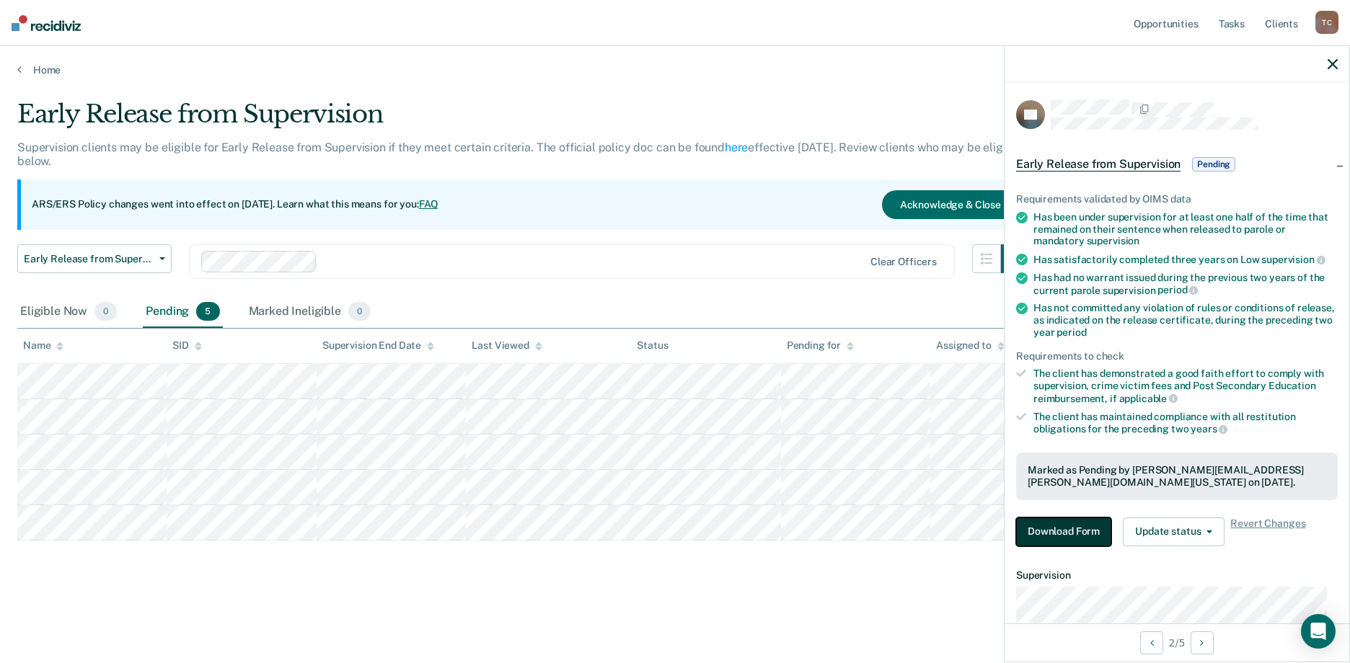
click at [1058, 531] on button "Download Form" at bounding box center [1063, 532] width 95 height 29
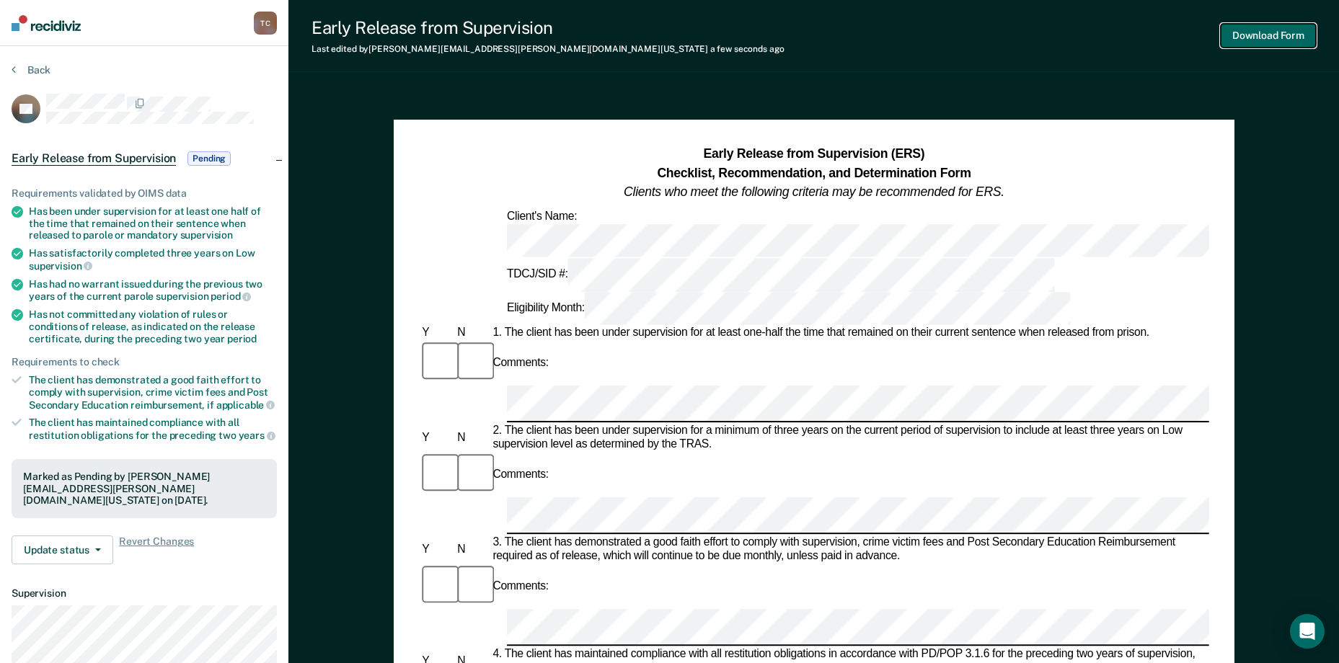
click at [1072, 30] on button "Download Form" at bounding box center [1268, 36] width 95 height 24
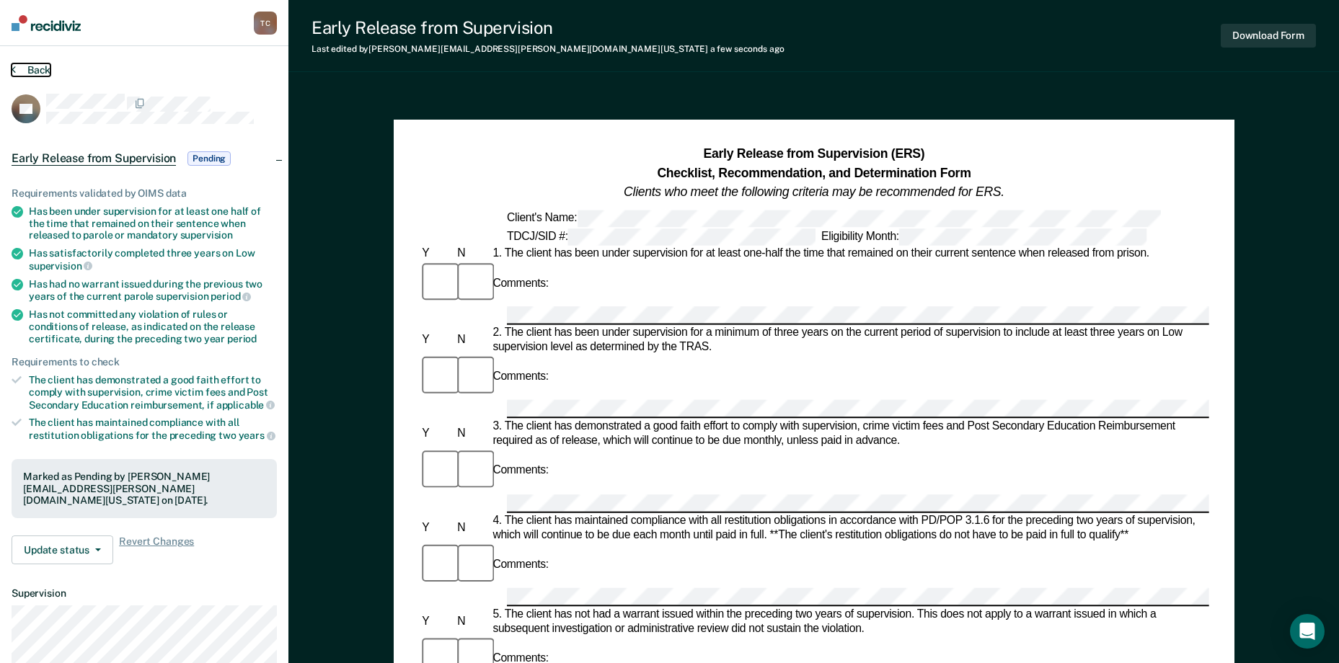
click at [37, 67] on button "Back" at bounding box center [31, 69] width 39 height 13
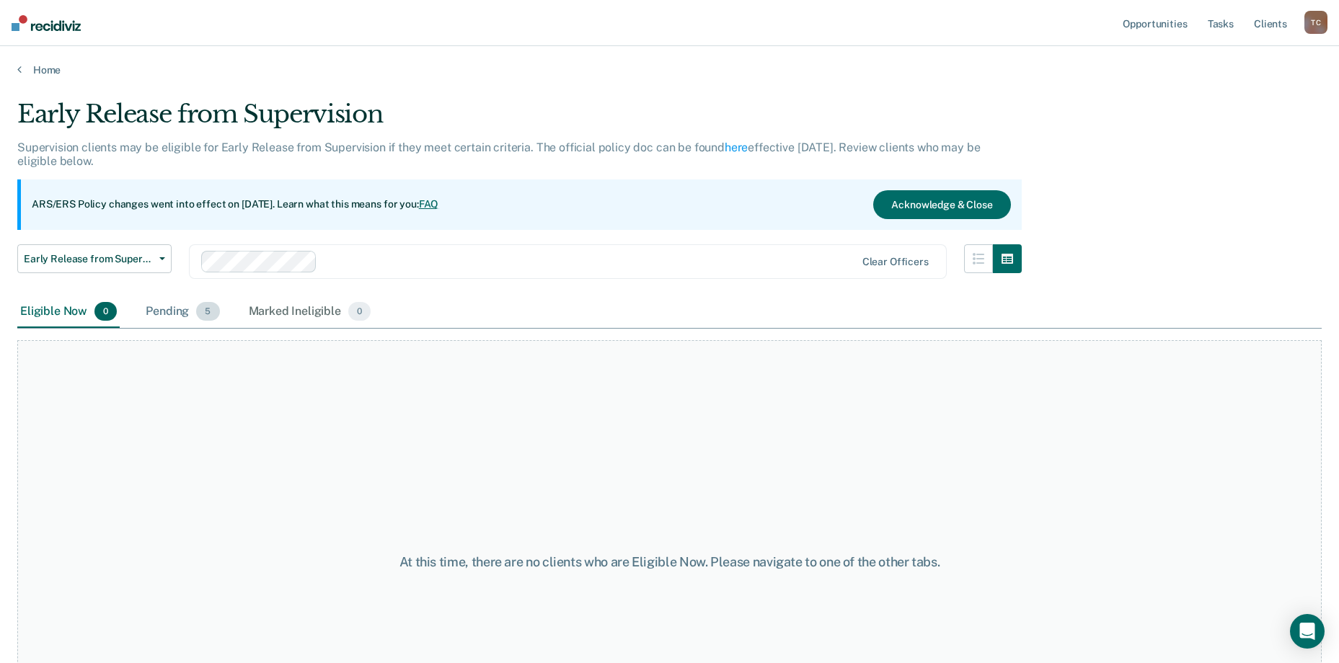
click at [161, 306] on div "Pending 5" at bounding box center [182, 312] width 79 height 32
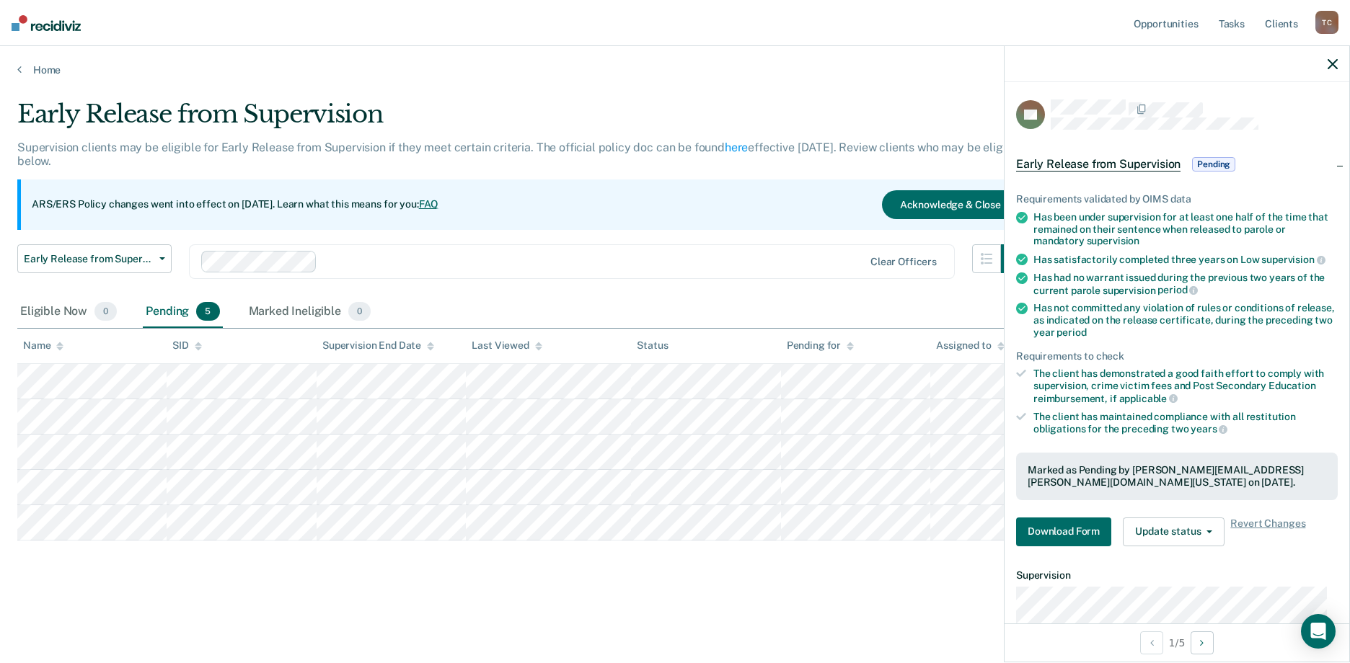
click at [1053, 160] on span "Early Release from Supervision" at bounding box center [1098, 164] width 164 height 14
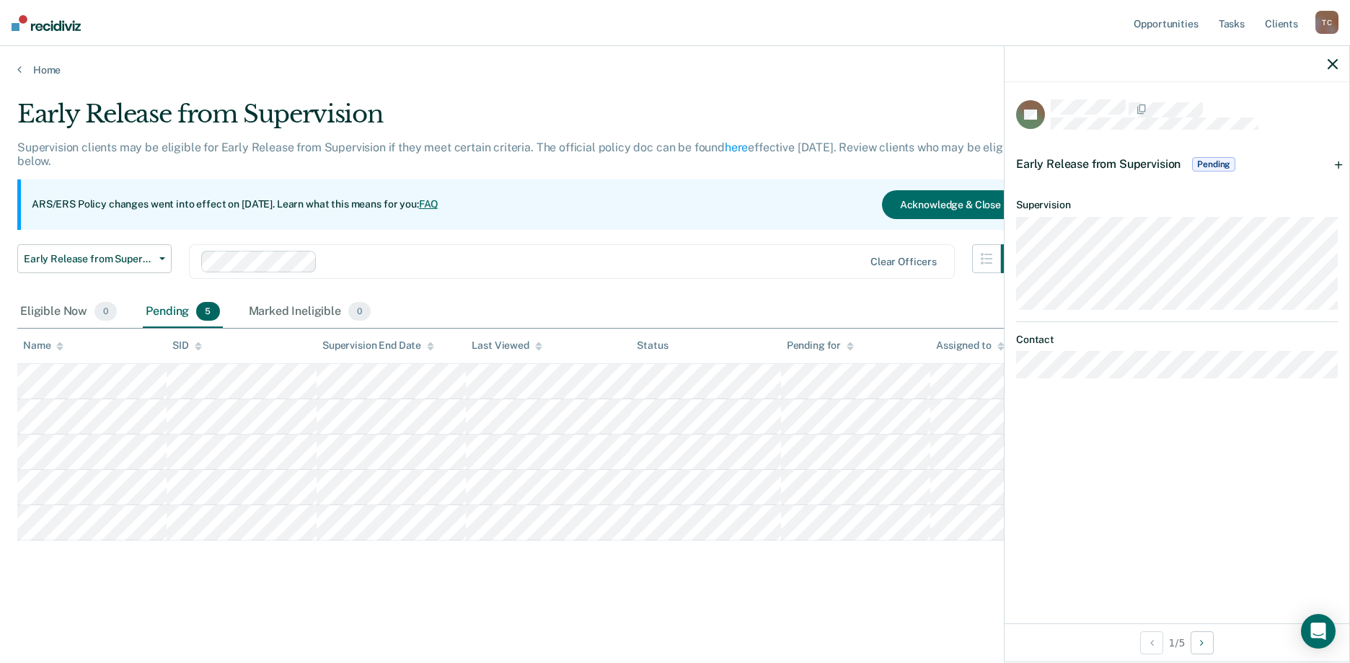
click at [1072, 161] on span "Pending" at bounding box center [1213, 164] width 43 height 14
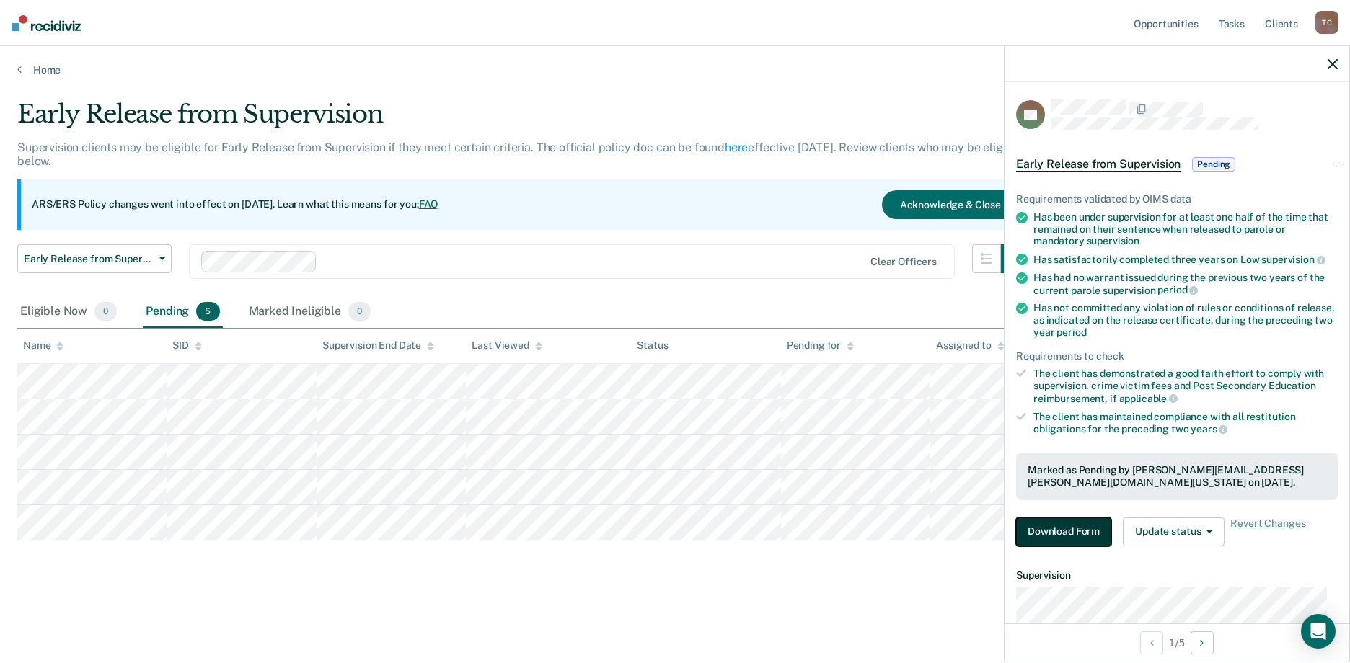
click at [1050, 528] on button "Download Form" at bounding box center [1063, 532] width 95 height 29
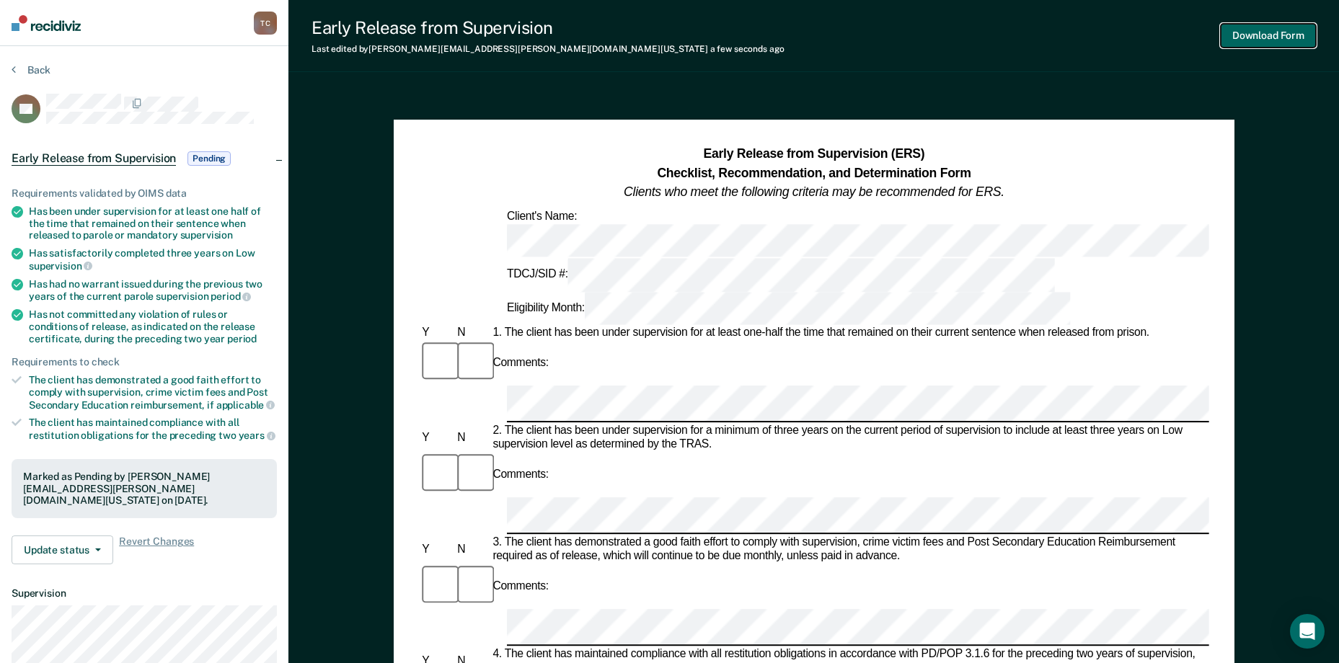
click at [1072, 30] on button "Download Form" at bounding box center [1268, 36] width 95 height 24
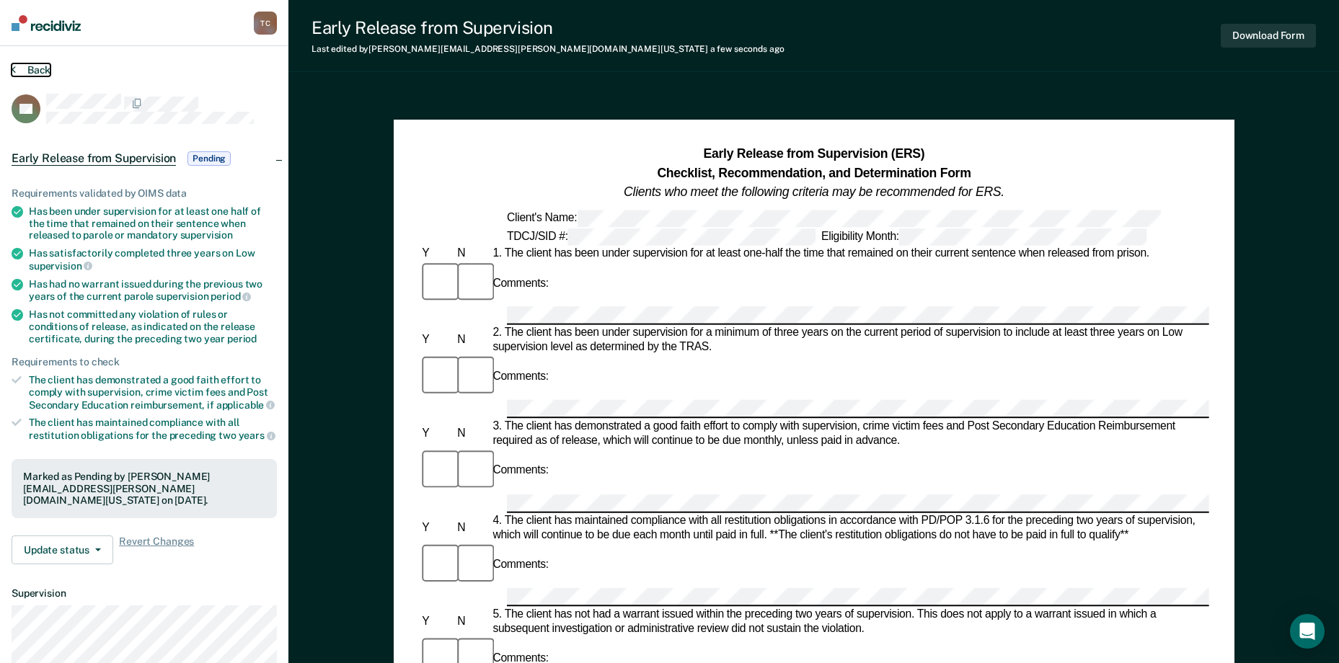
click at [34, 67] on button "Back" at bounding box center [31, 69] width 39 height 13
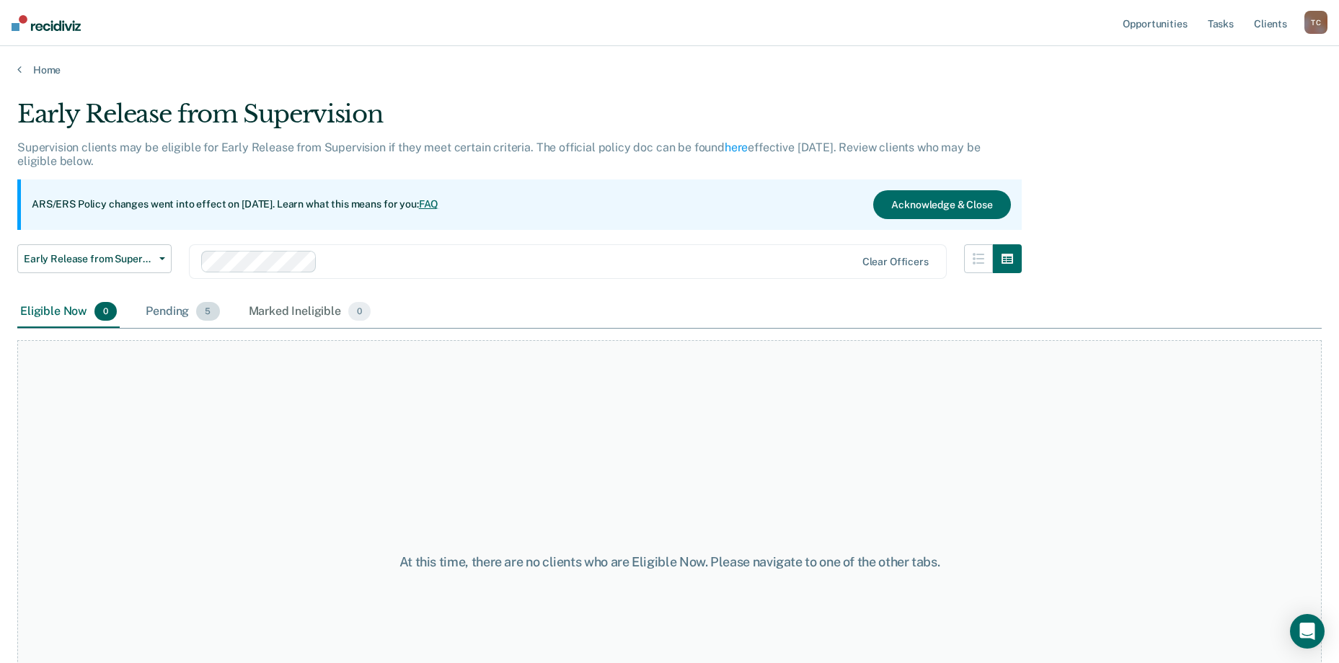
click at [195, 316] on div "Pending 5" at bounding box center [182, 312] width 79 height 32
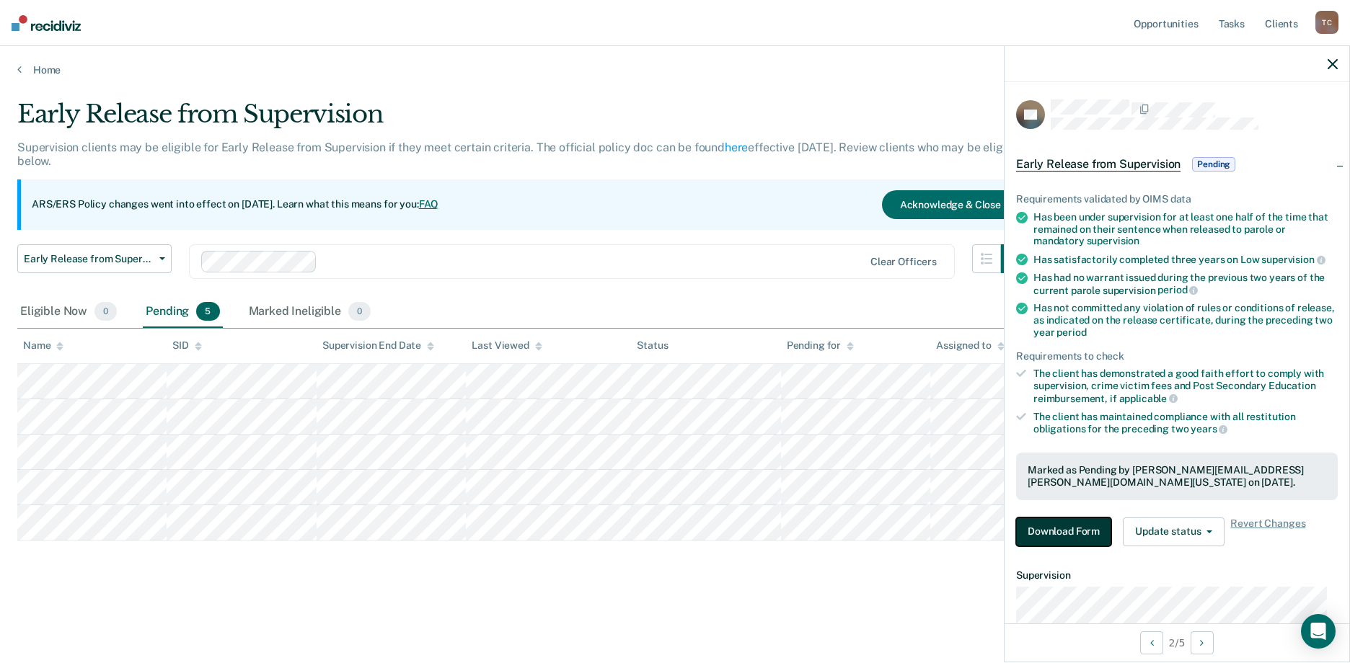
click at [1061, 532] on button "Download Form" at bounding box center [1063, 532] width 95 height 29
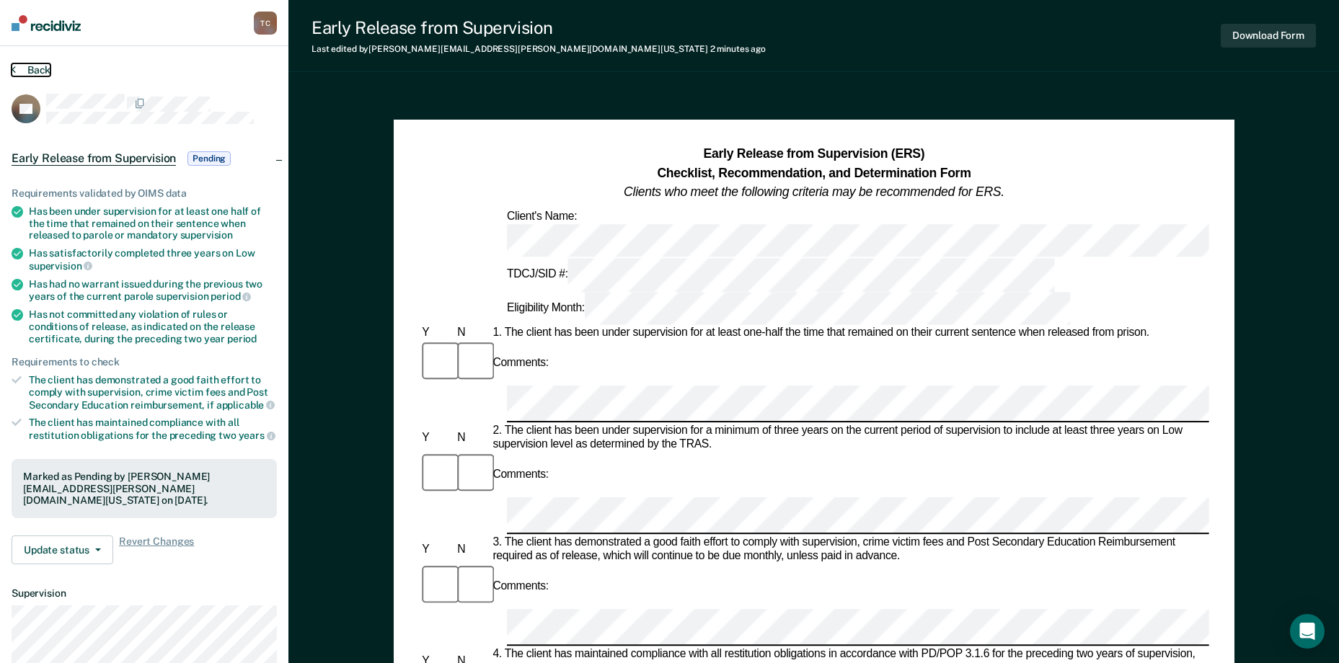
click at [28, 68] on button "Back" at bounding box center [31, 69] width 39 height 13
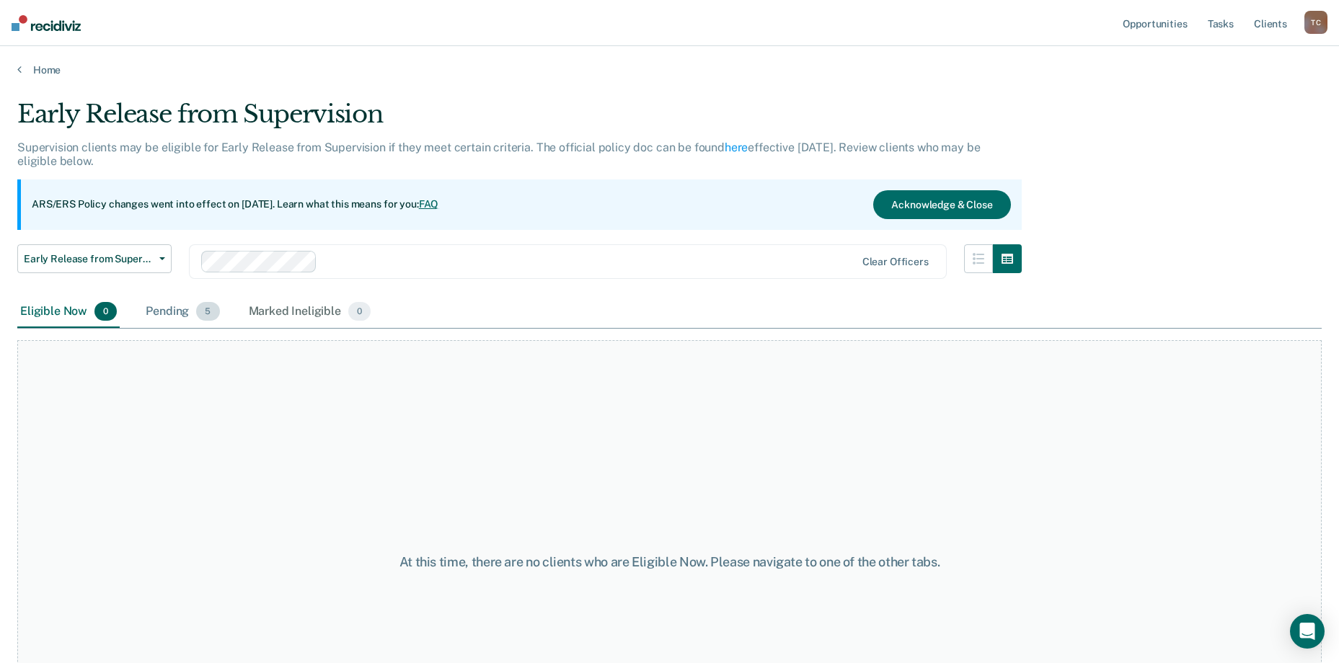
click at [166, 307] on div "Pending 5" at bounding box center [182, 312] width 79 height 32
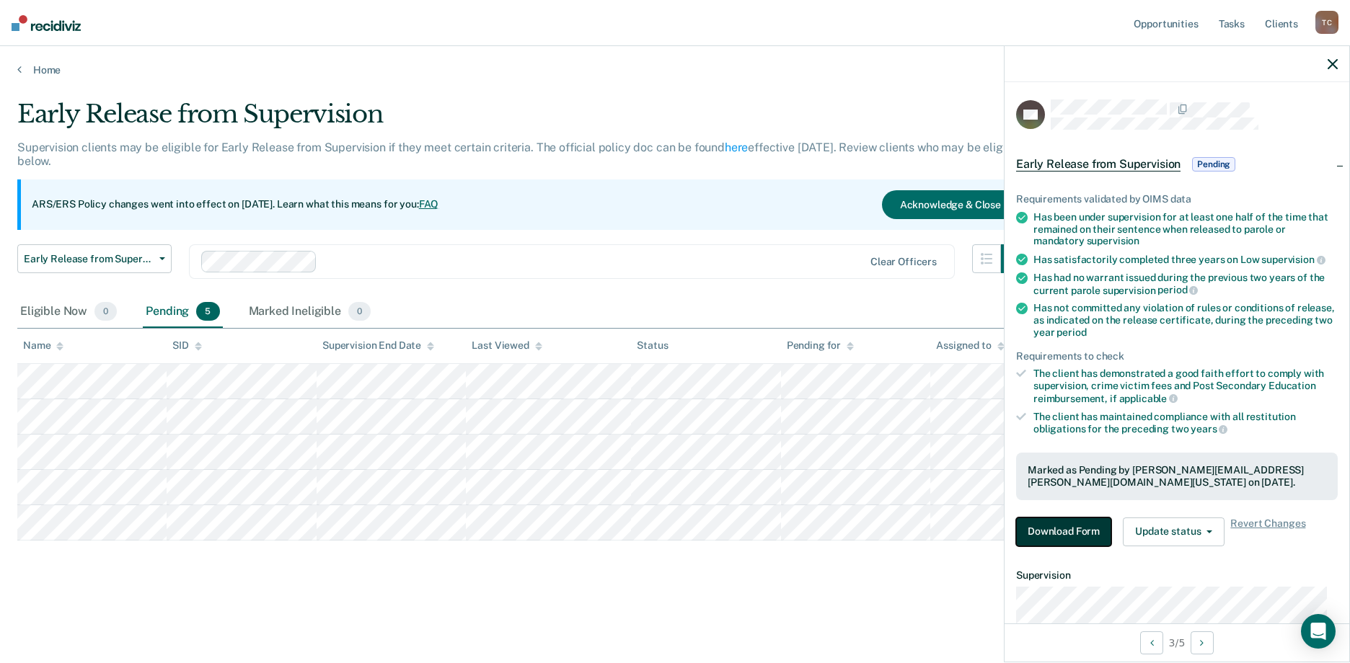
click at [1072, 533] on button "Download Form" at bounding box center [1063, 532] width 95 height 29
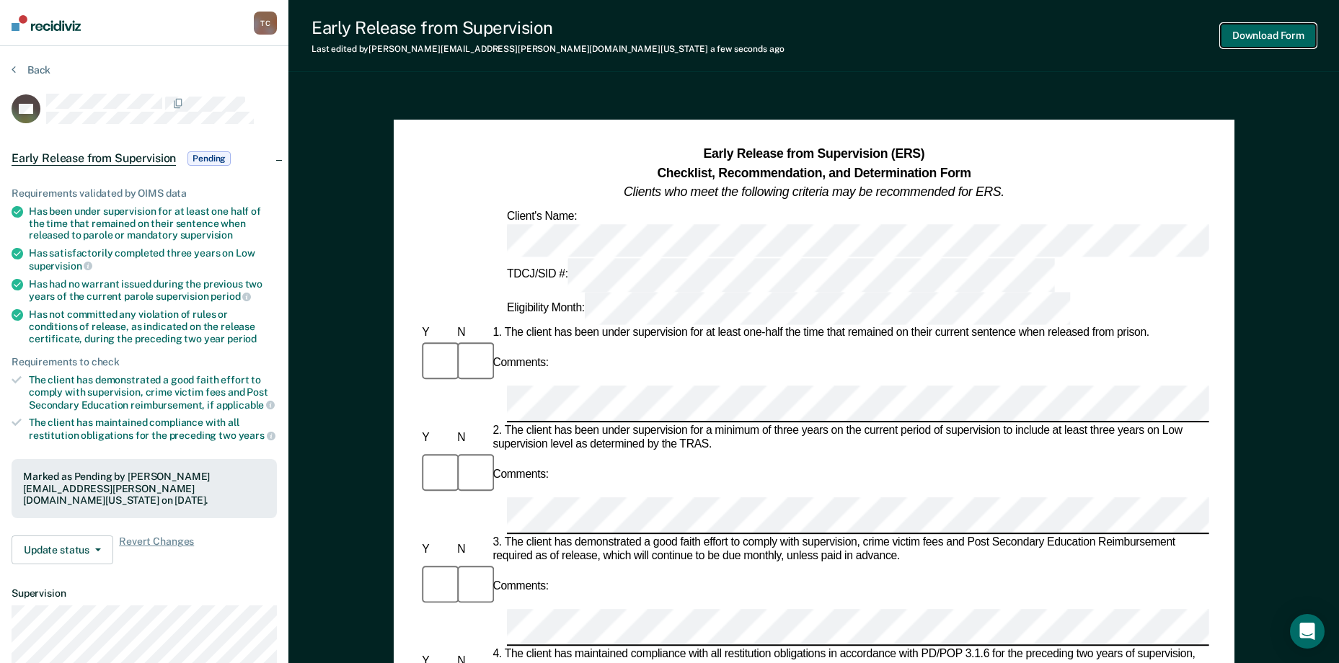
click at [1072, 35] on button "Download Form" at bounding box center [1268, 36] width 95 height 24
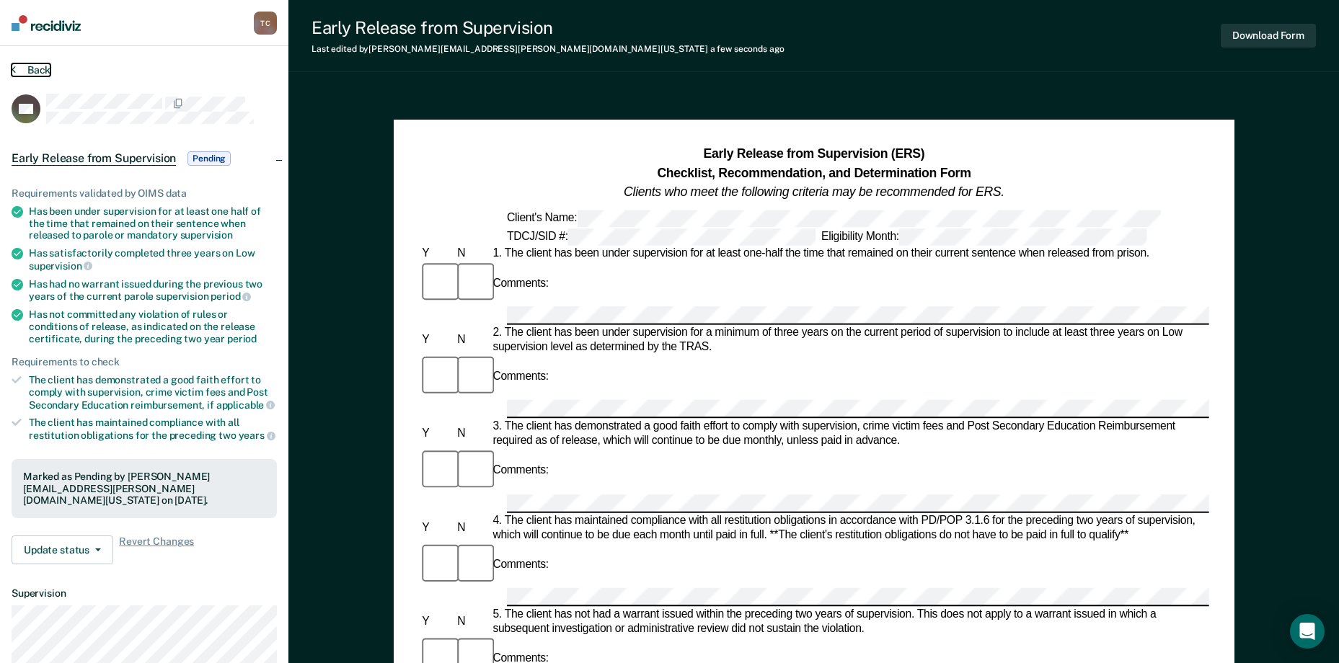
click at [30, 67] on button "Back" at bounding box center [31, 69] width 39 height 13
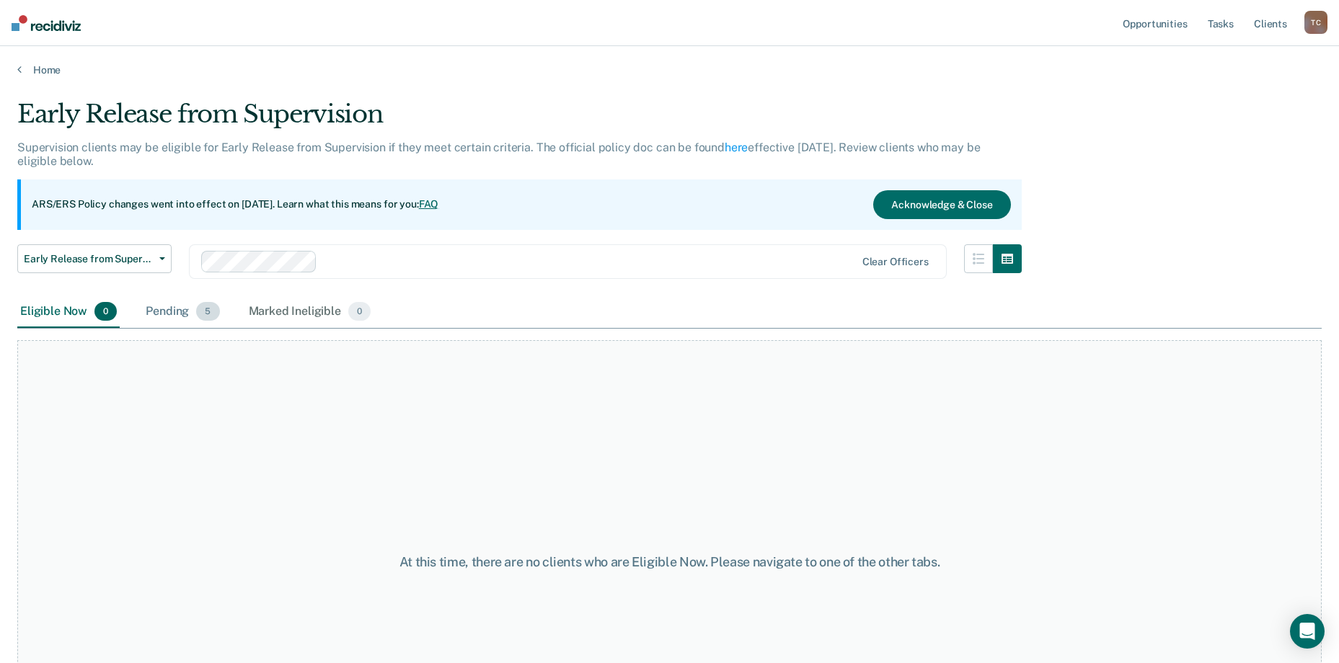
click at [190, 306] on div "Pending 5" at bounding box center [182, 312] width 79 height 32
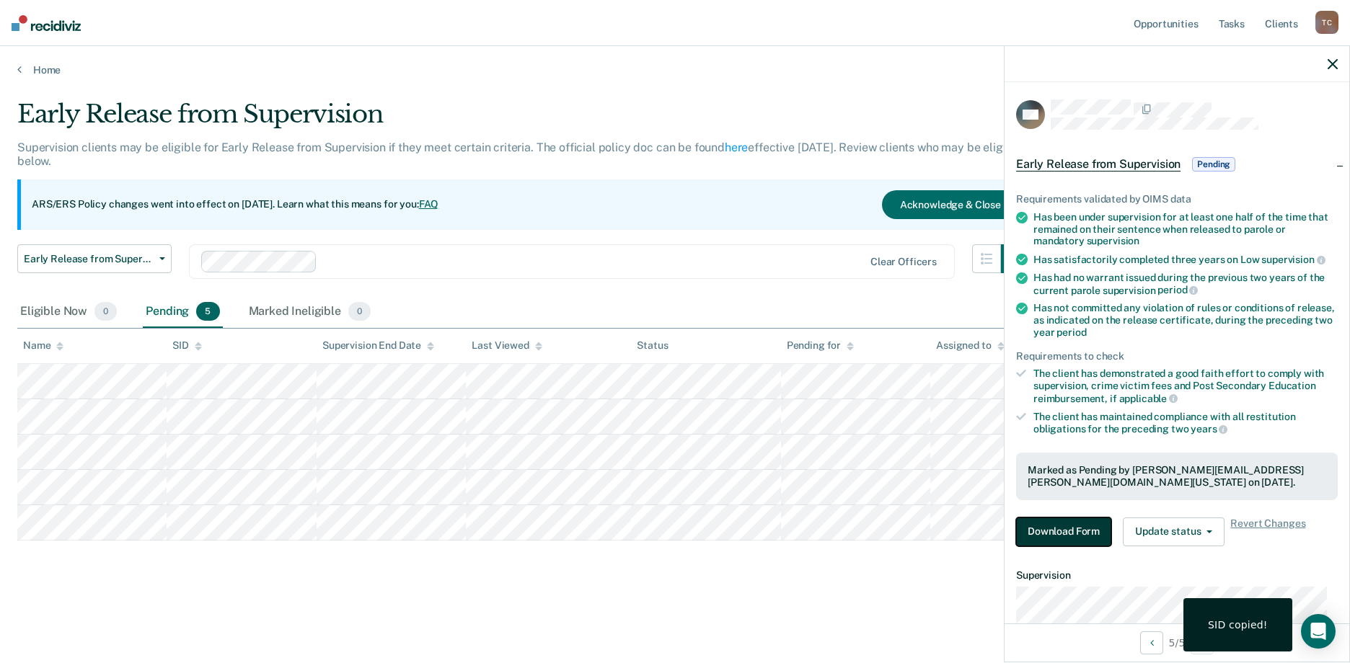
click at [1040, 531] on button "Download Form" at bounding box center [1063, 532] width 95 height 29
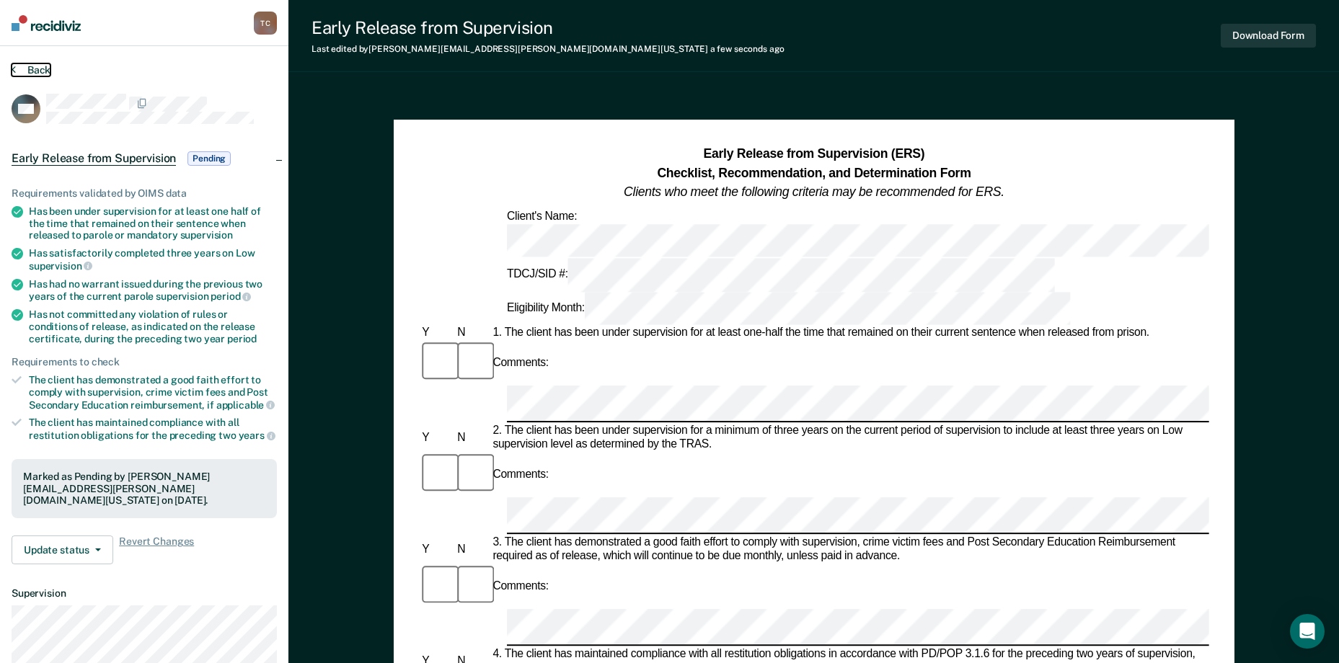
click at [42, 72] on button "Back" at bounding box center [31, 69] width 39 height 13
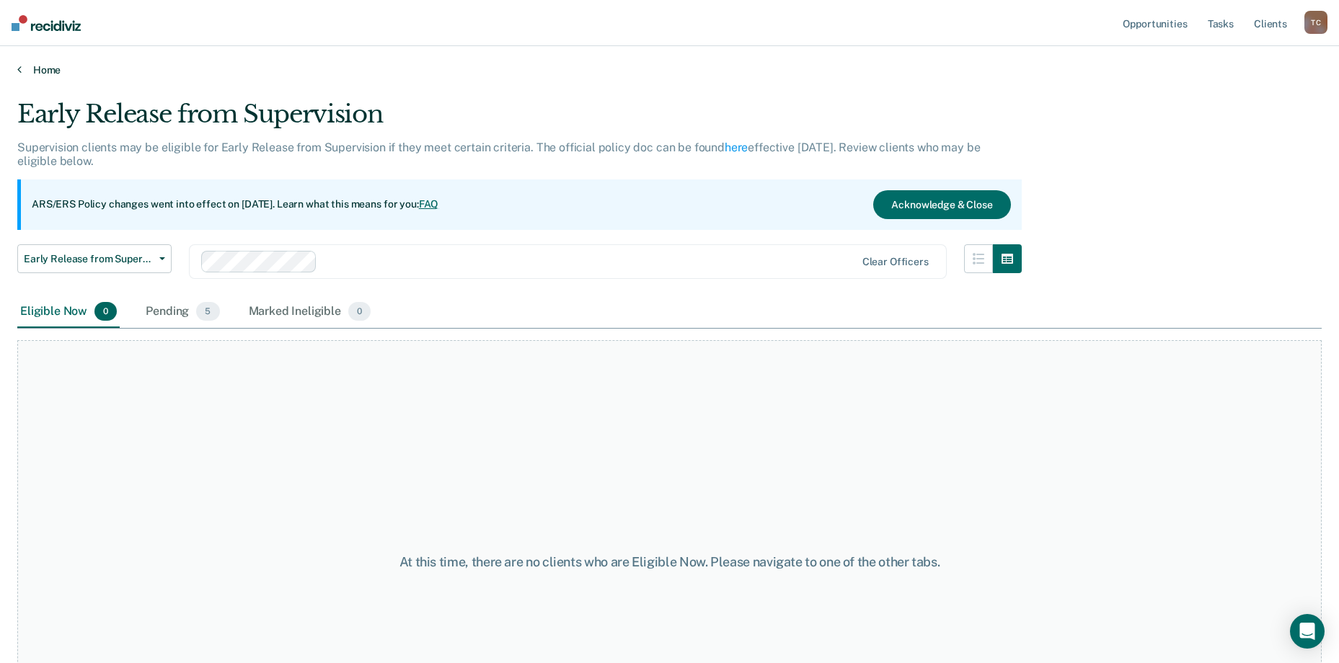
click at [51, 69] on link "Home" at bounding box center [669, 69] width 1304 height 13
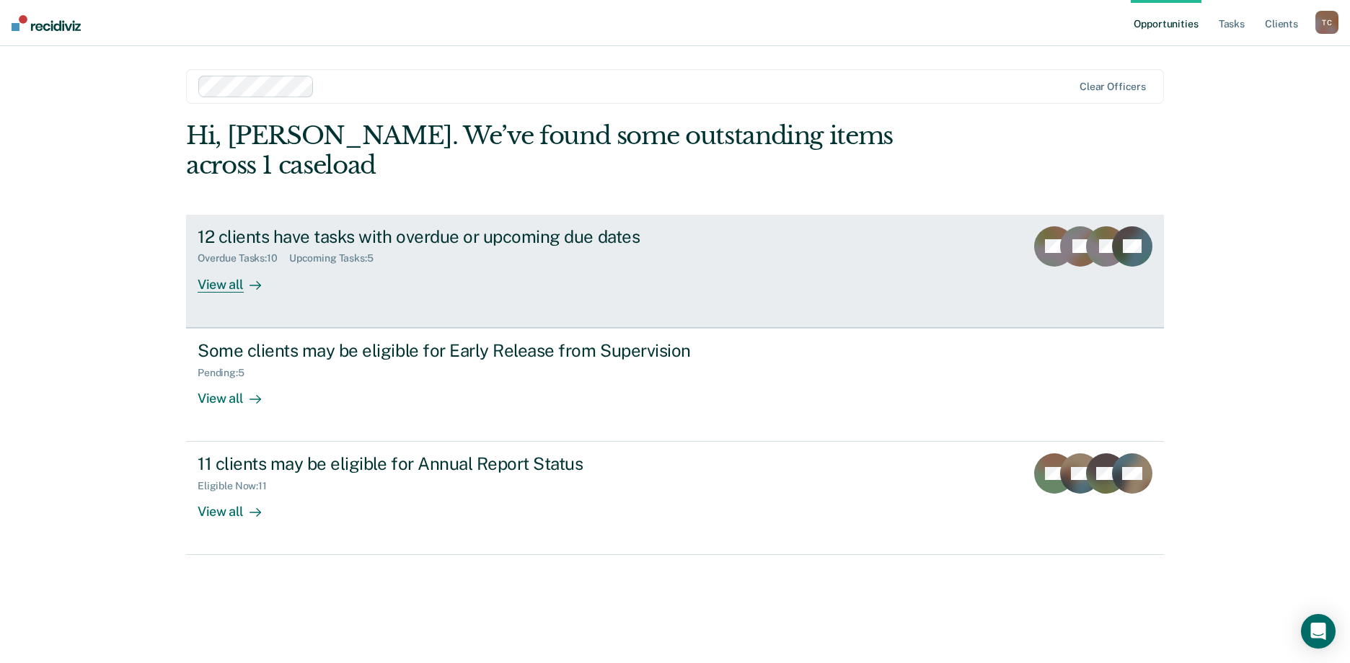
click at [226, 265] on div "View all" at bounding box center [238, 279] width 81 height 28
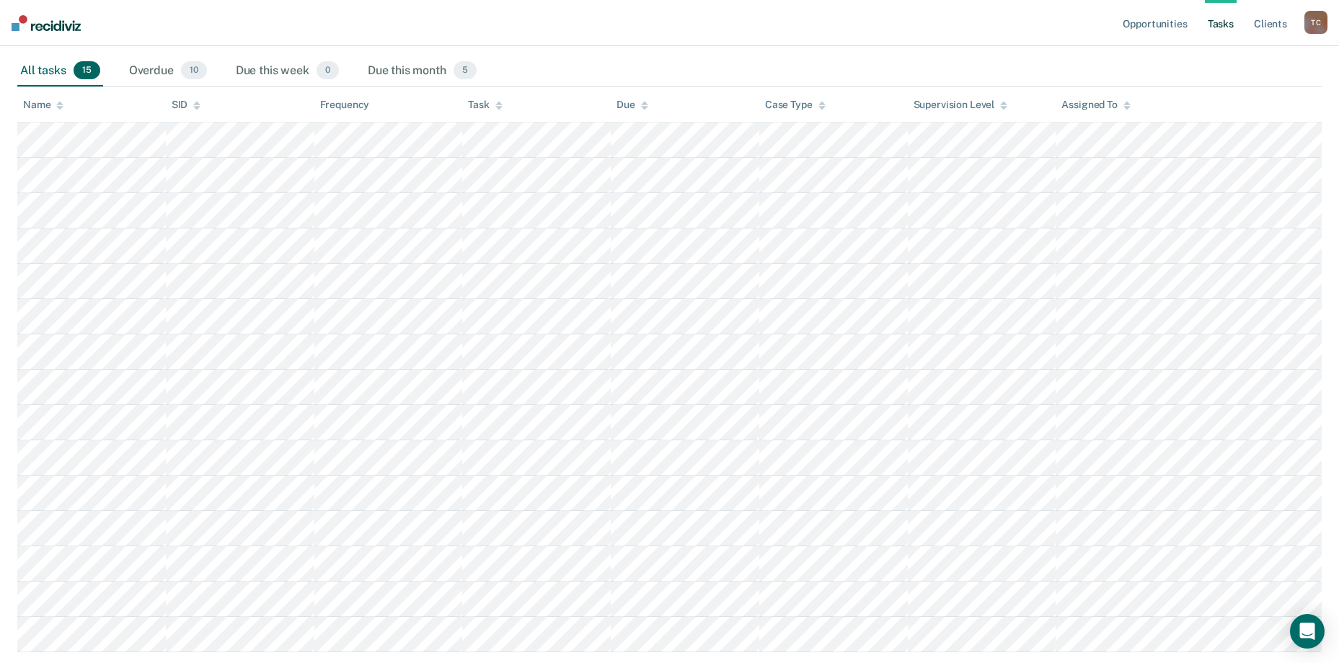
scroll to position [262, 0]
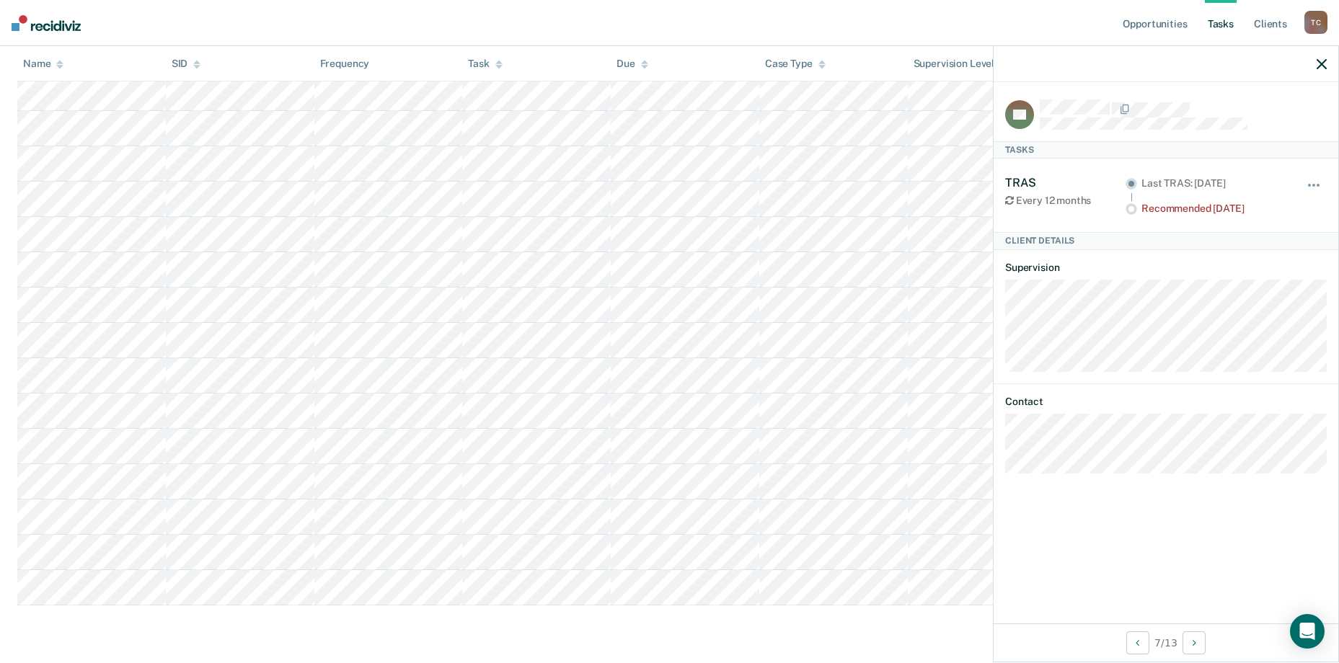
click at [1072, 31] on link "Tasks" at bounding box center [1221, 23] width 32 height 46
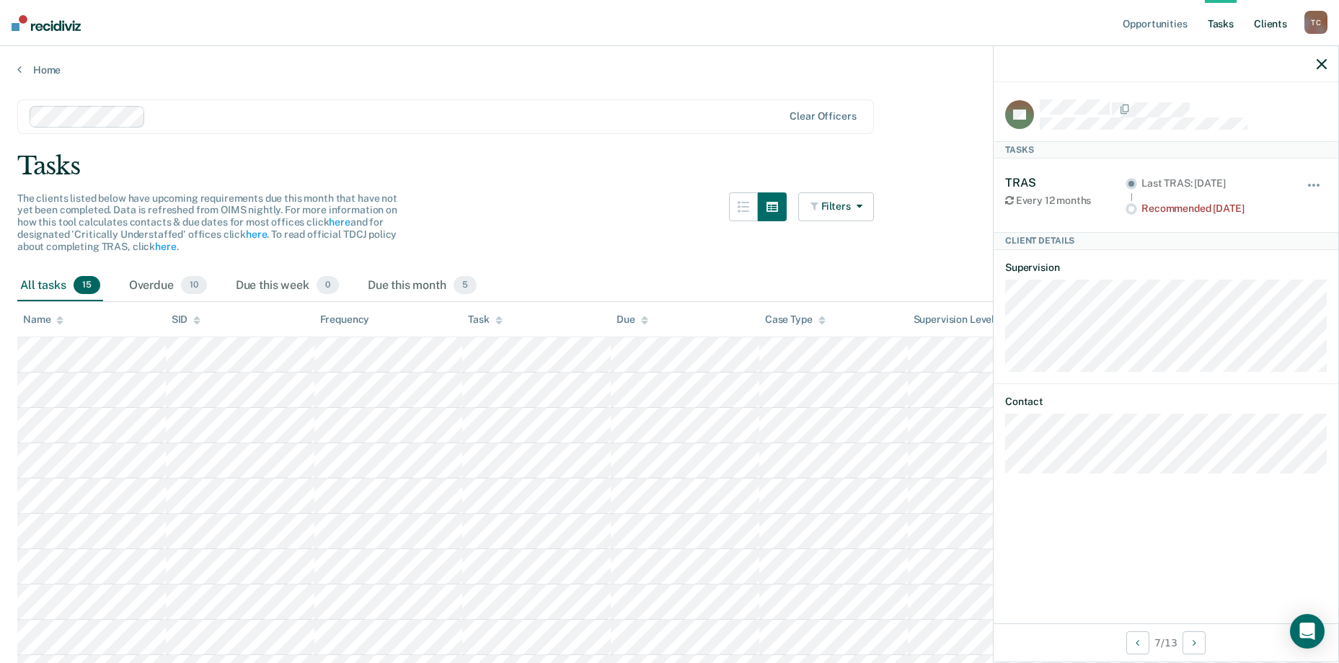
click at [1072, 23] on link "Client s" at bounding box center [1270, 23] width 39 height 46
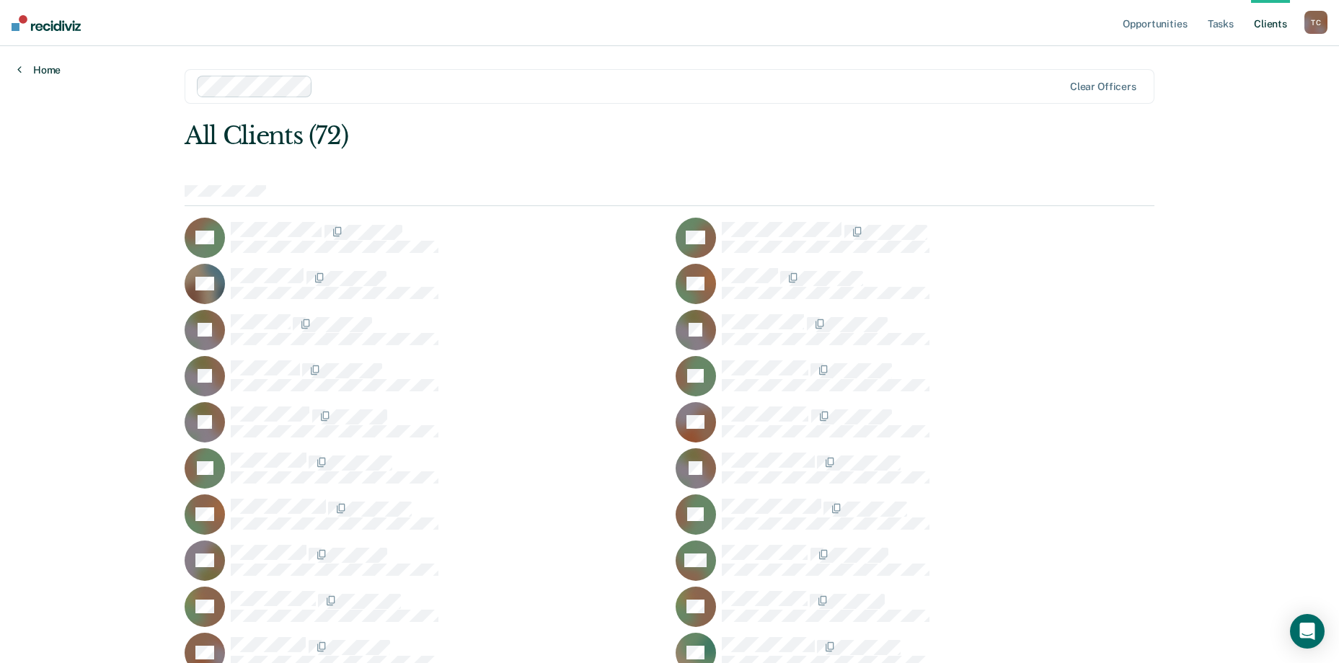
click at [57, 68] on link "Home" at bounding box center [38, 69] width 43 height 13
